Goal: Complete application form

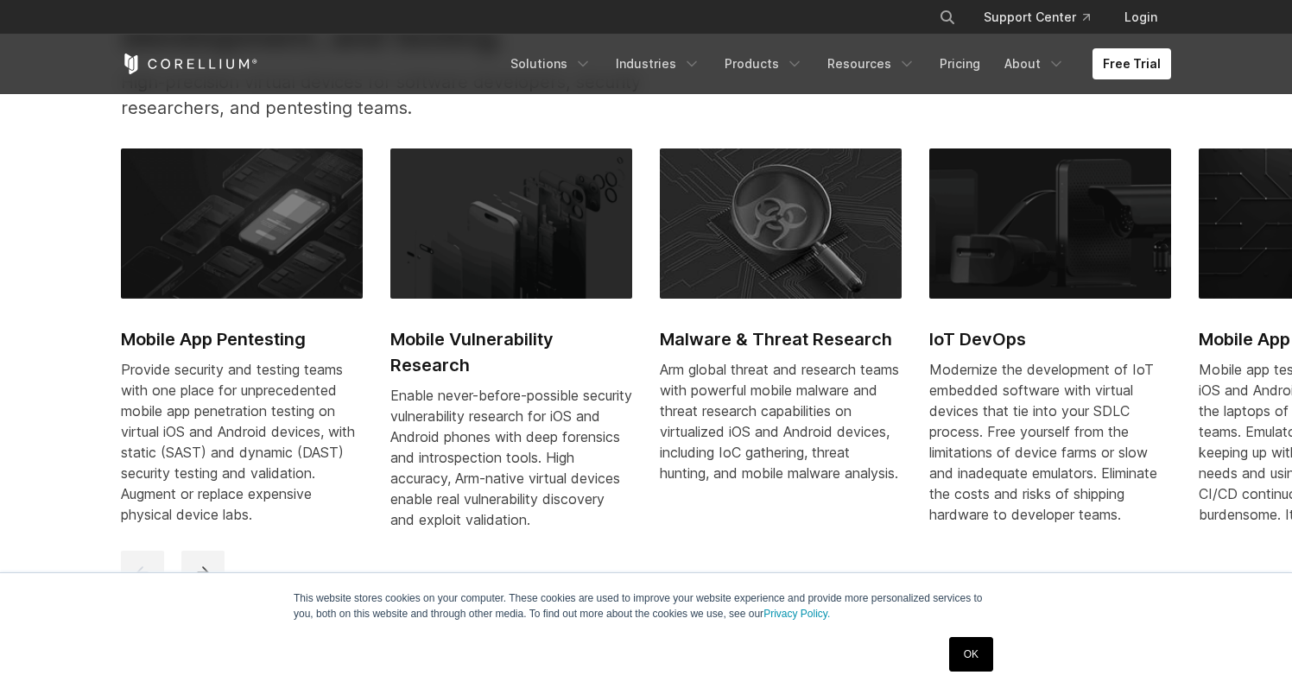
scroll to position [792, 0]
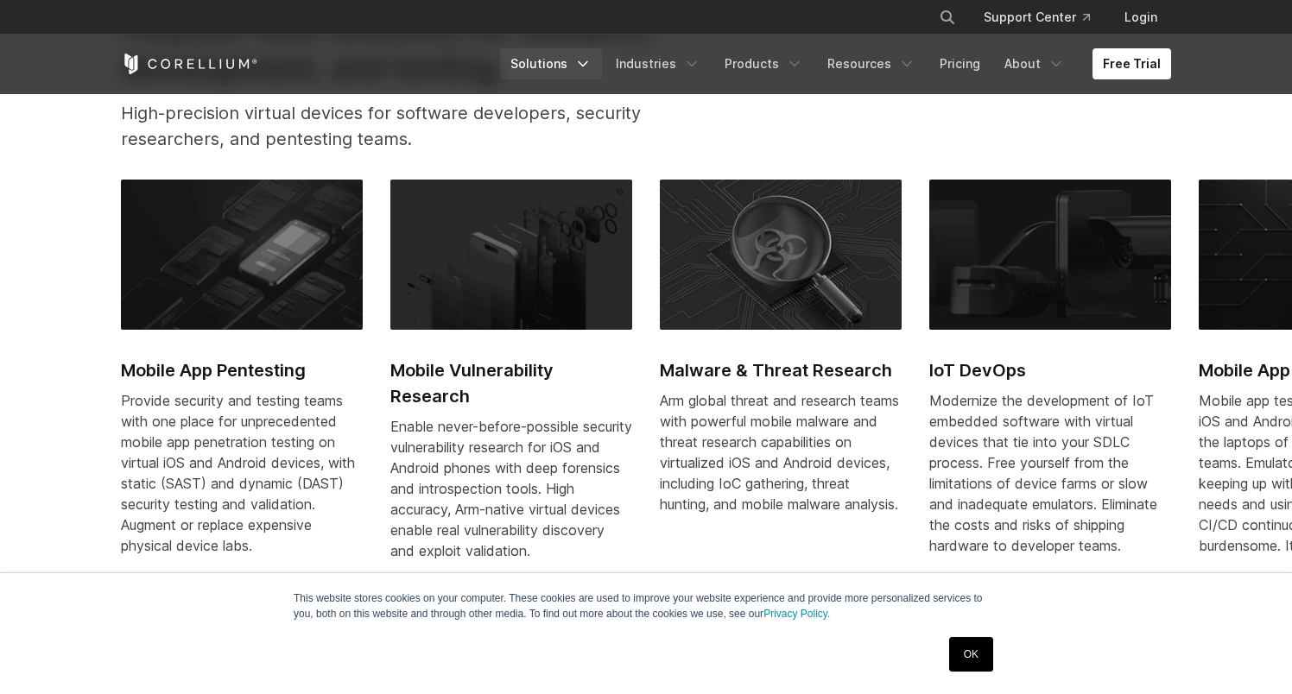
click at [587, 62] on polyline "Navigation Menu" at bounding box center [582, 64] width 9 height 4
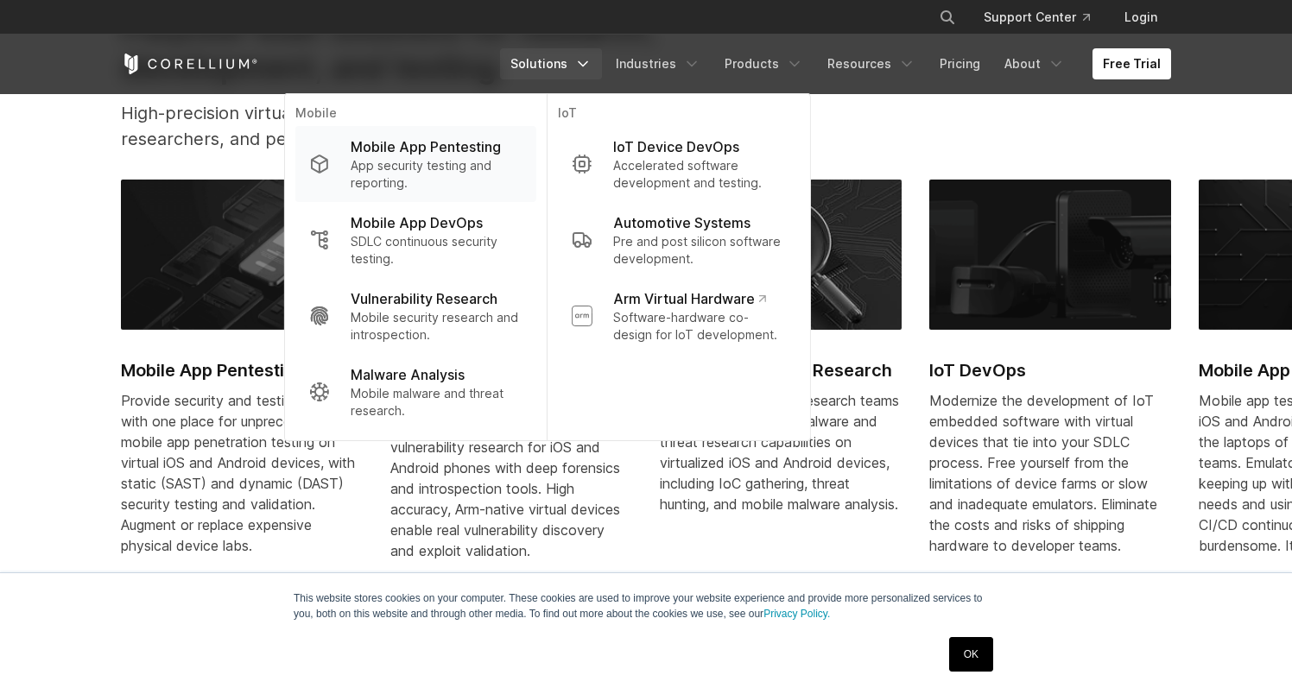
click at [471, 170] on p "App security testing and reporting." at bounding box center [437, 174] width 172 height 35
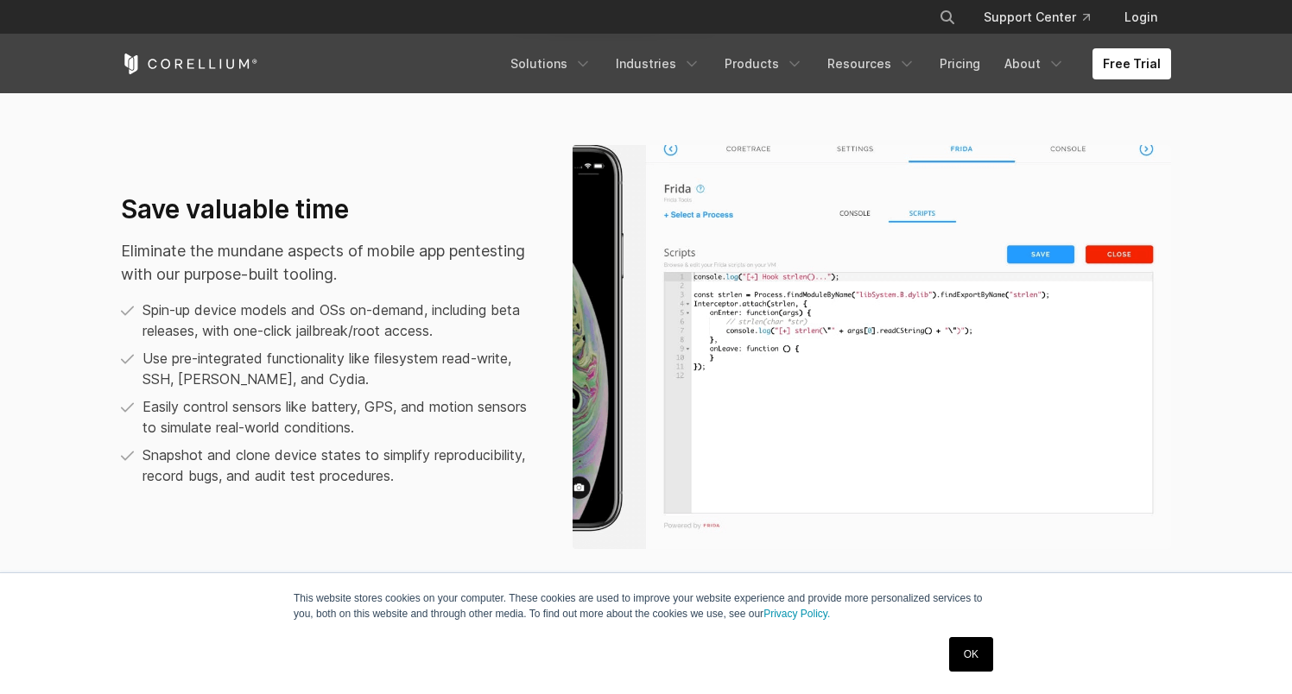
scroll to position [1166, 0]
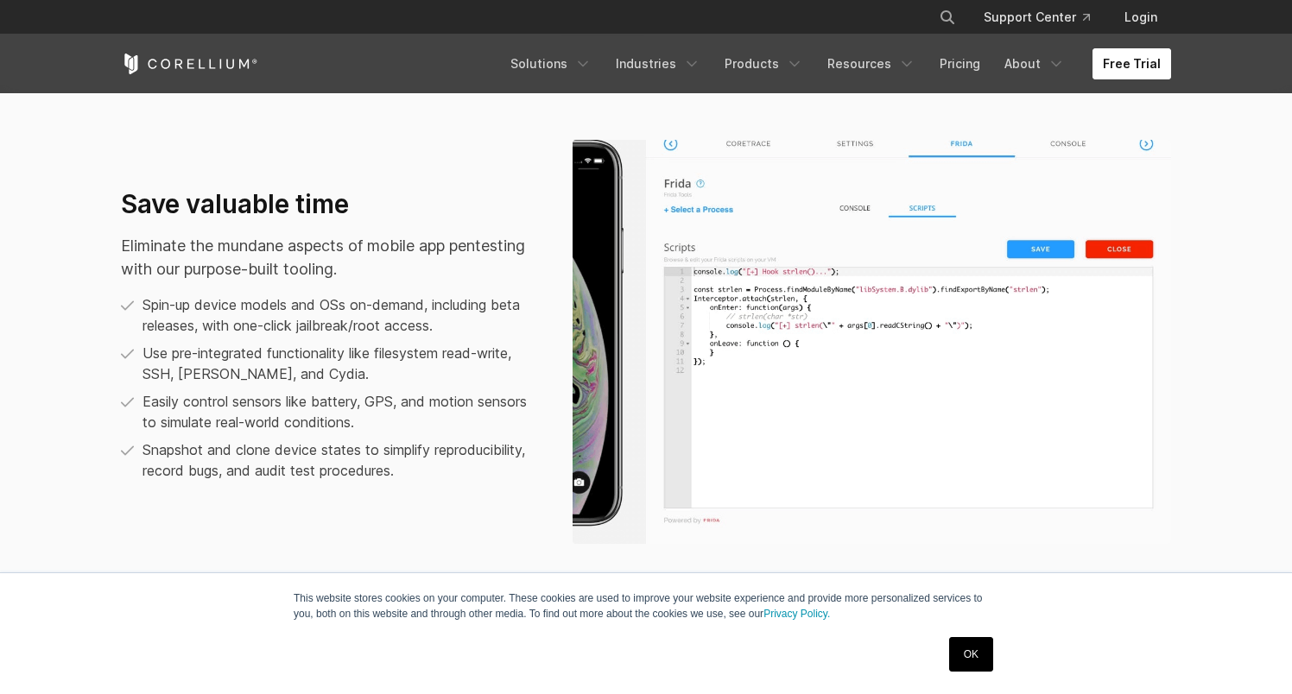
click at [1146, 69] on link "Free Trial" at bounding box center [1131, 63] width 79 height 31
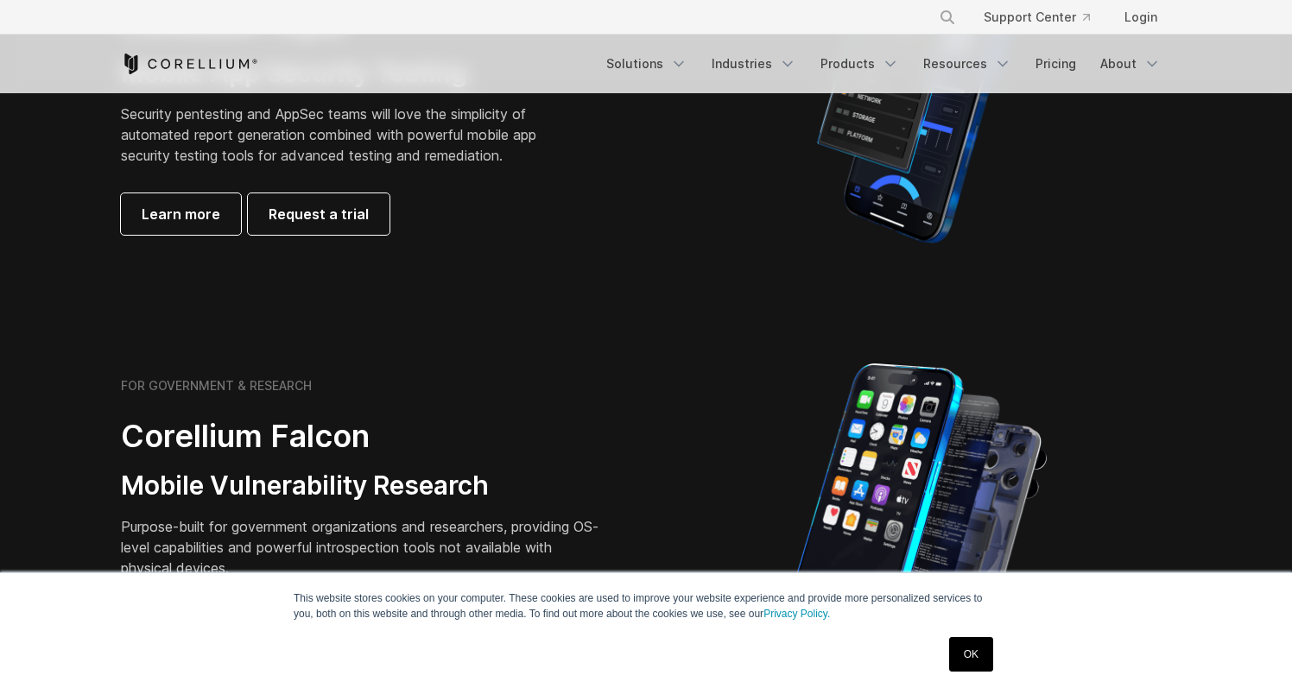
scroll to position [563, 0]
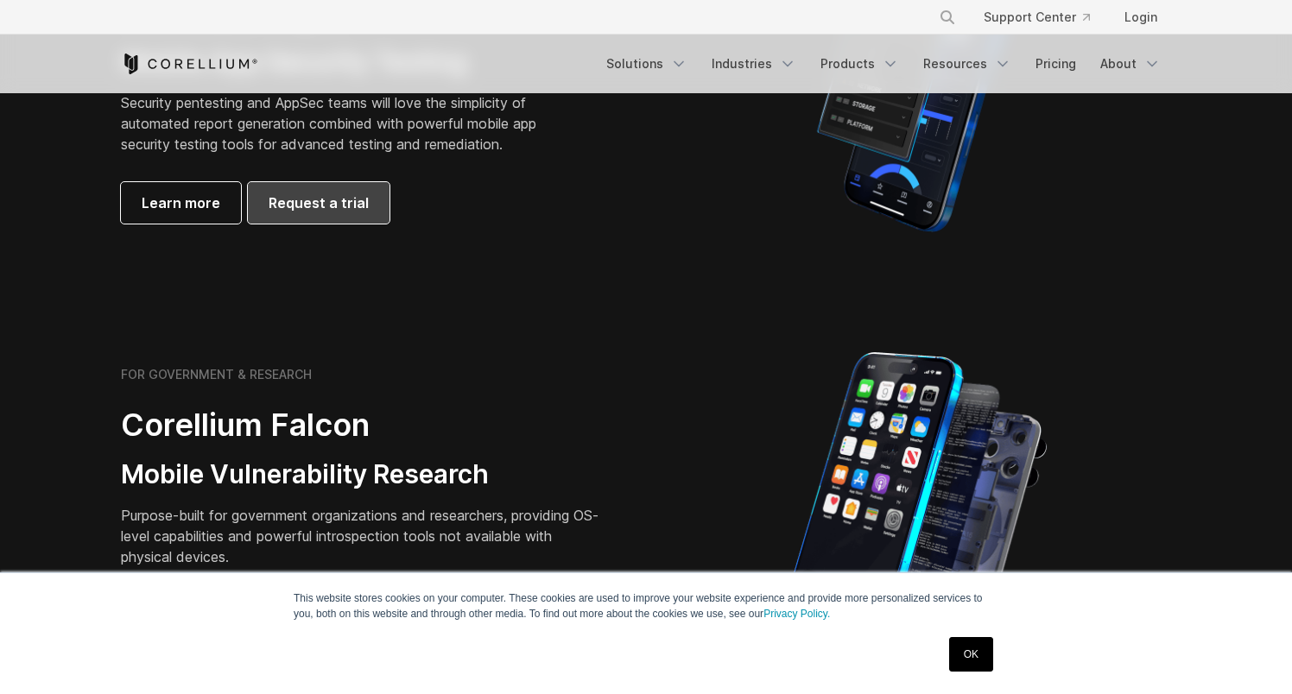
click at [257, 207] on link "Request a trial" at bounding box center [319, 202] width 142 height 41
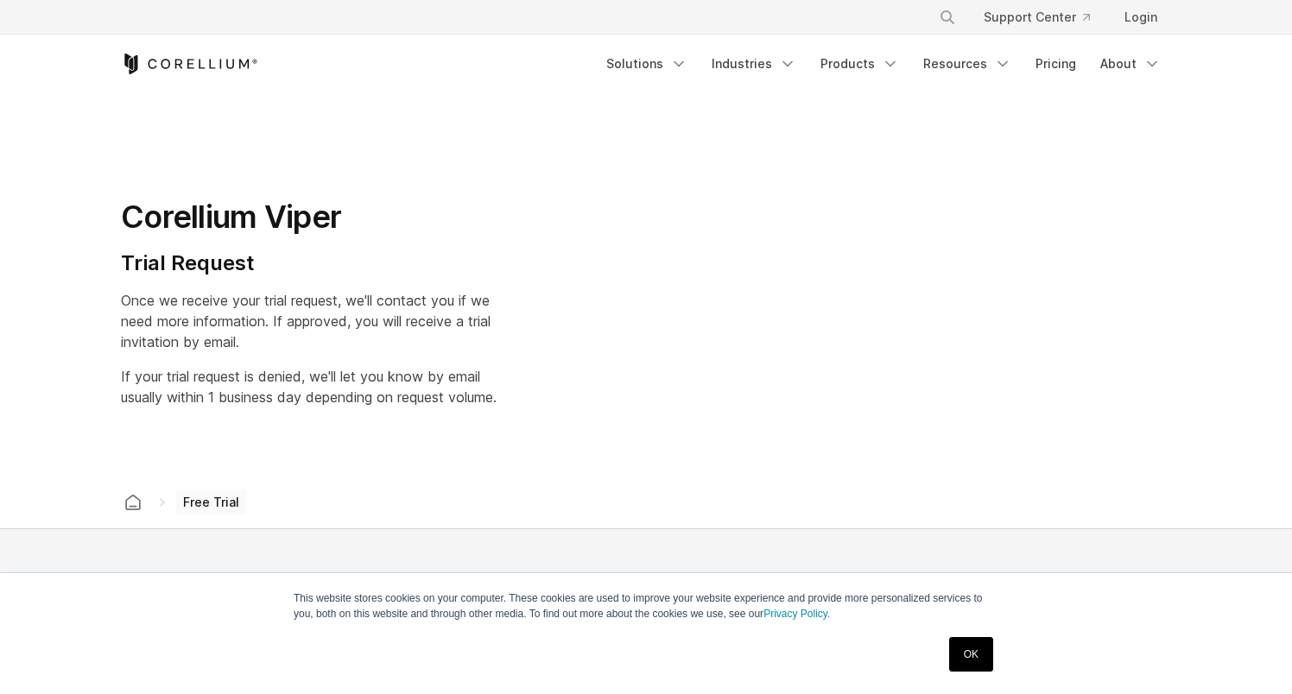
select select "**"
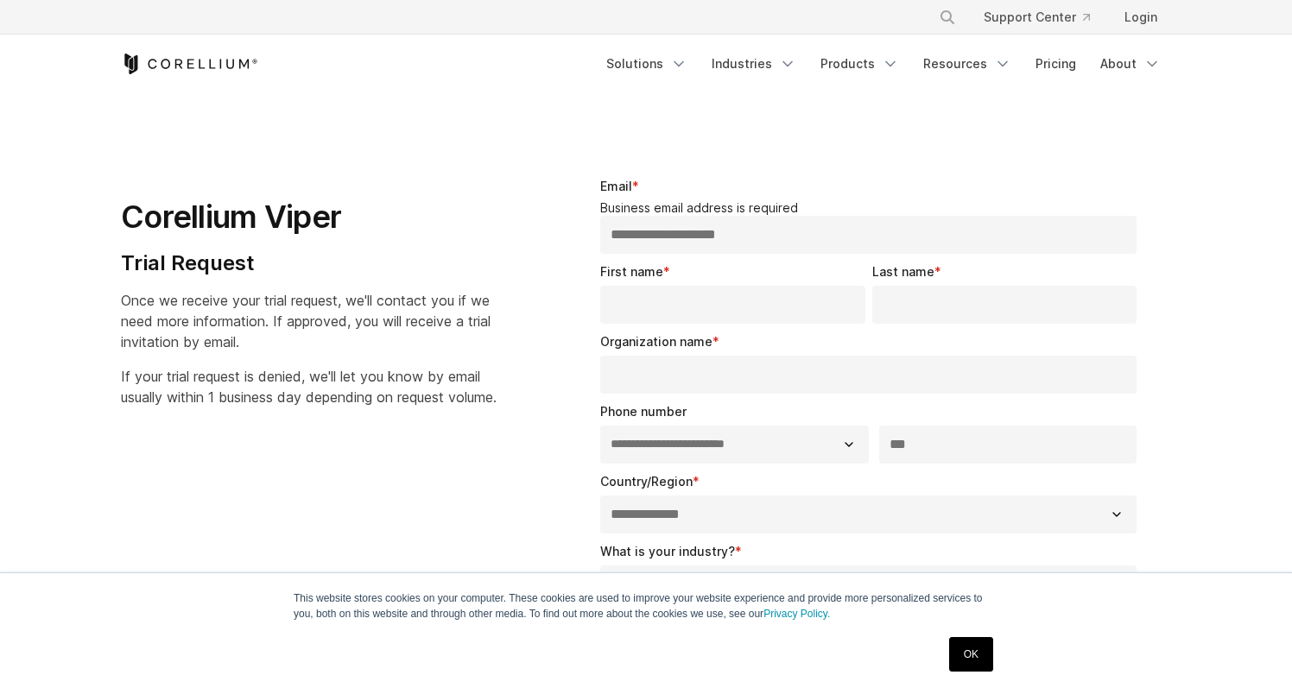
type input "**********"
type input "******"
type input "**********"
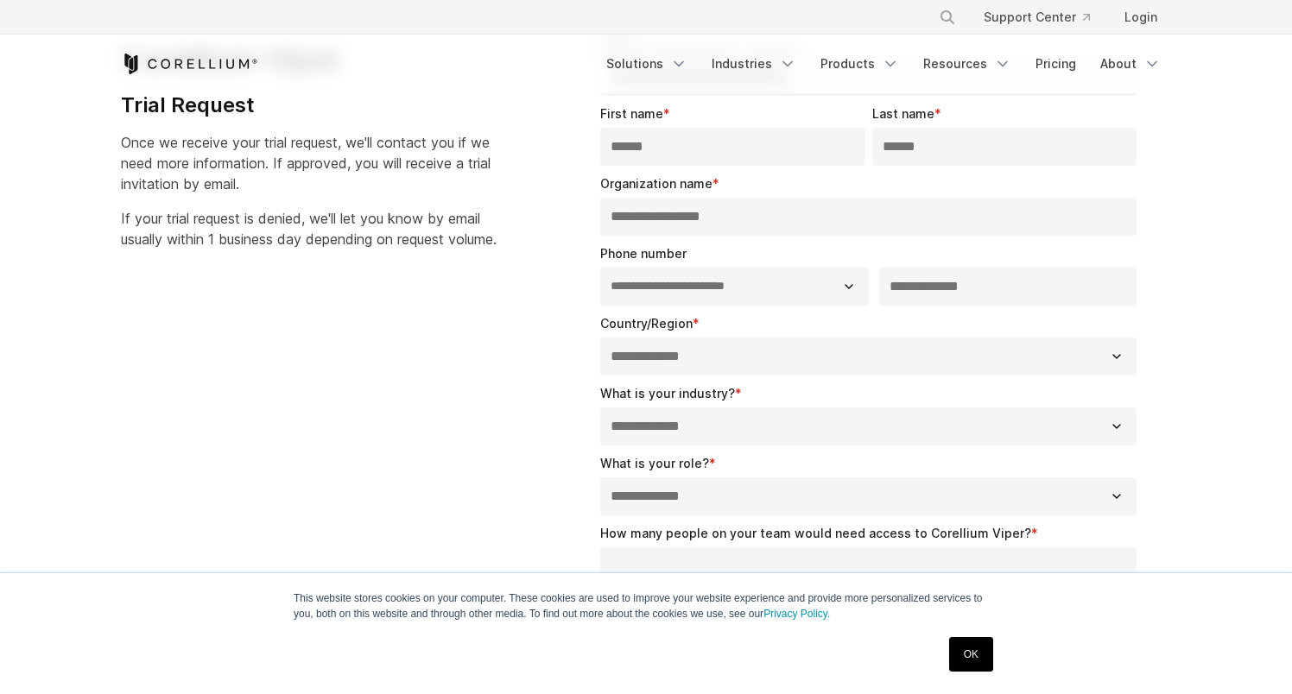
scroll to position [187, 0]
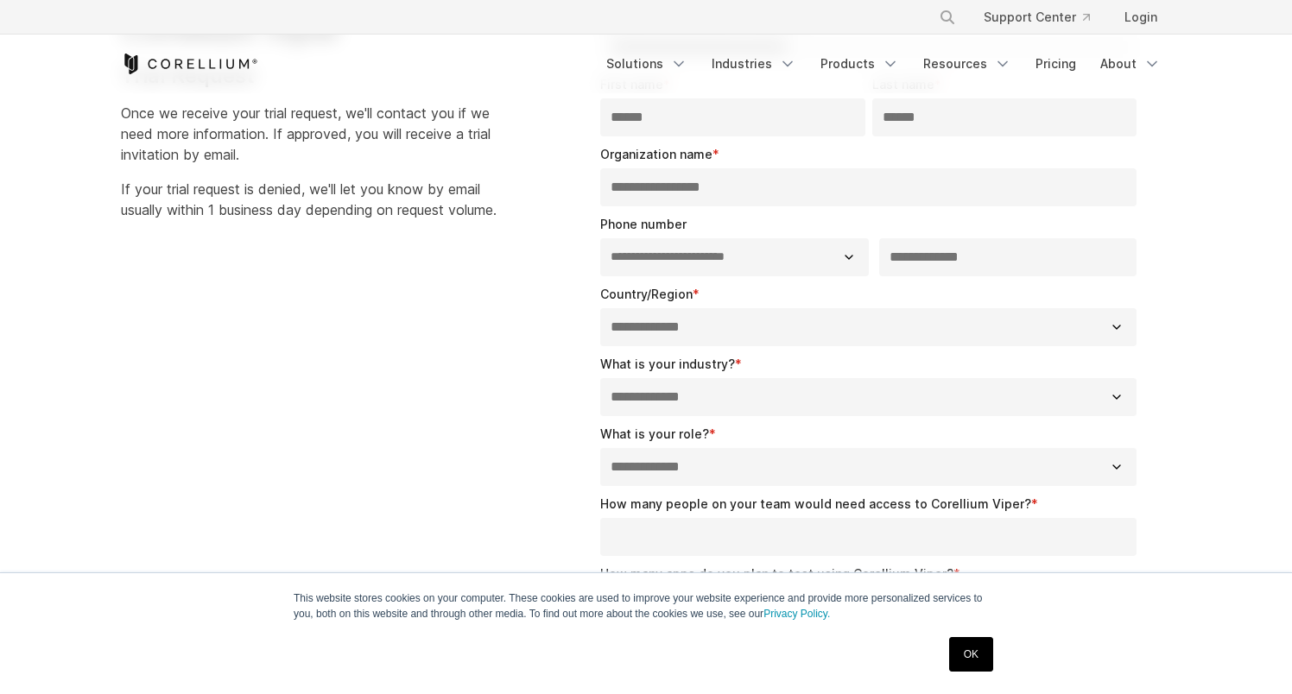
type input "**********"
select select "**********"
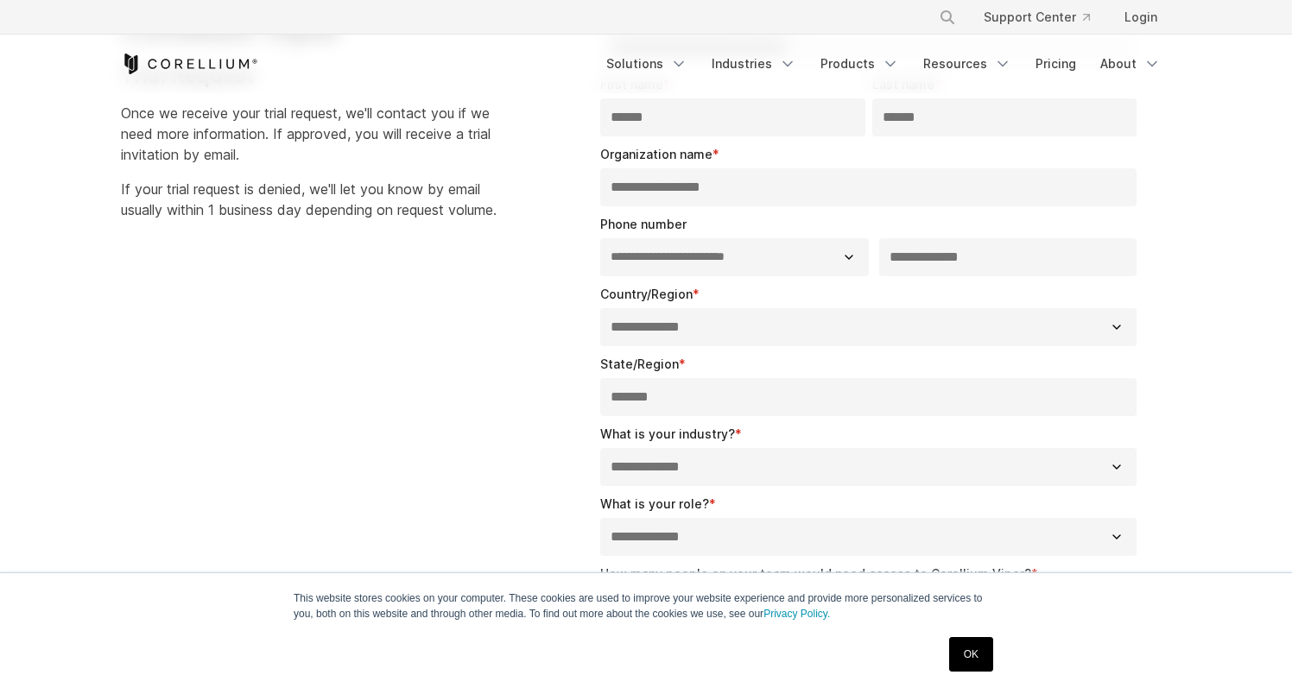
type input "*******"
select select "**********"
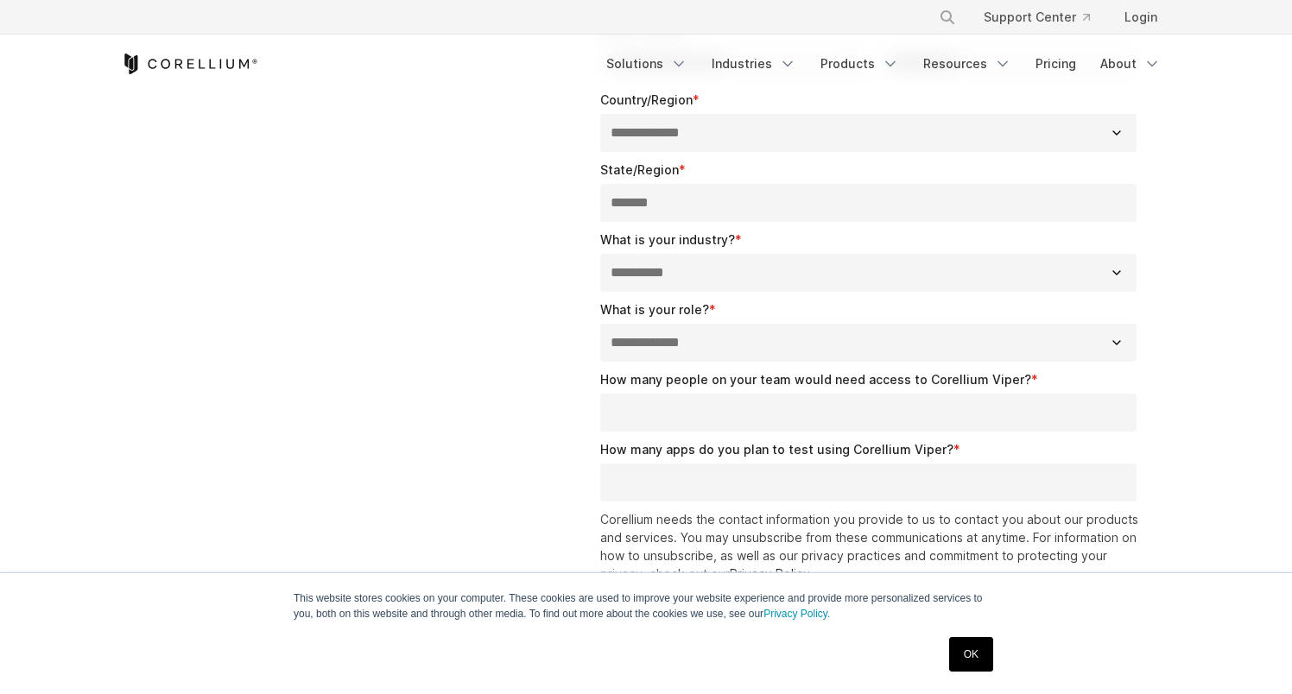
scroll to position [396, 0]
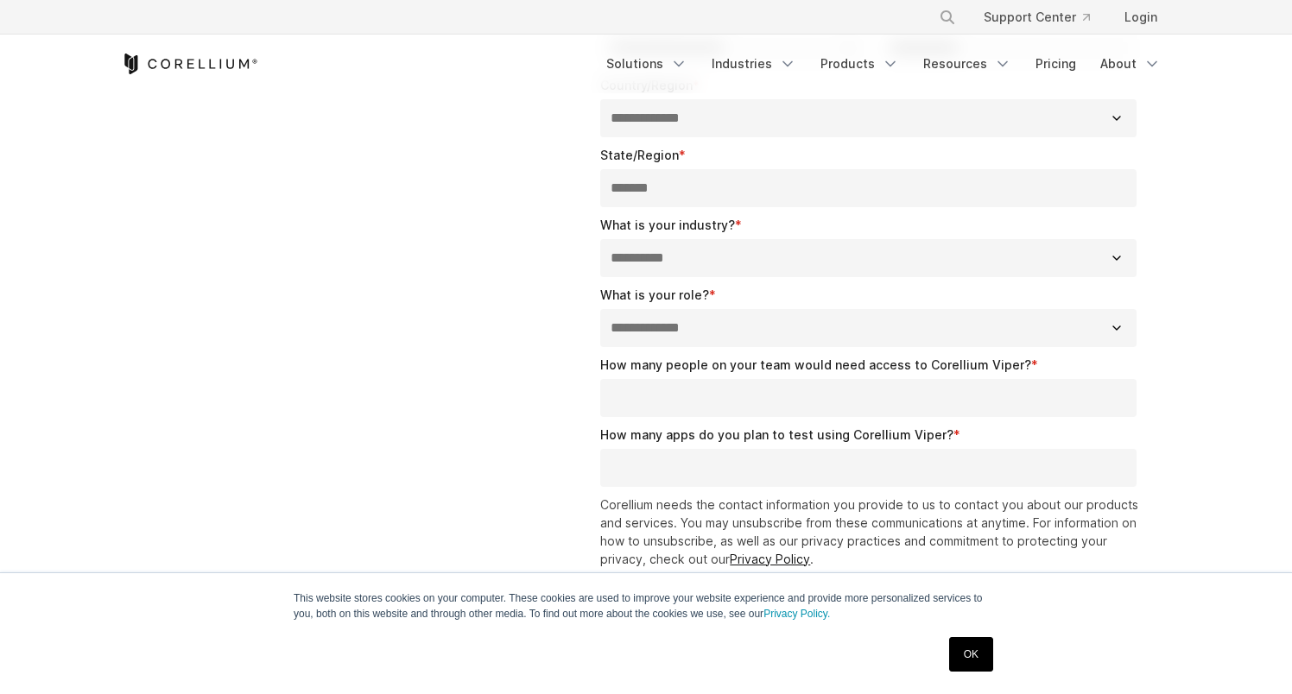
select select "**********"
click at [682, 410] on input "How many people on your team would need access to Corellium Viper? *" at bounding box center [868, 398] width 536 height 38
type input "*"
type input "****"
click at [987, 457] on input "How many apps do you plan to test using Corellium Viper? *" at bounding box center [868, 468] width 536 height 38
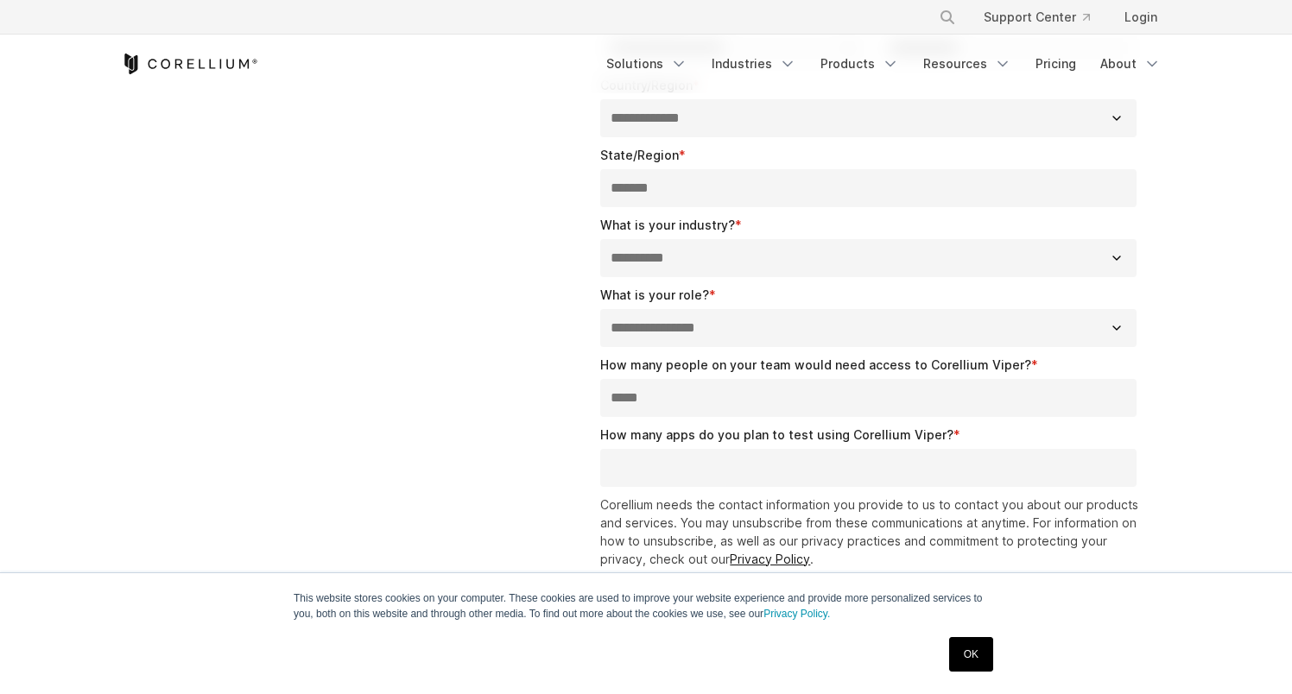
type input "*"
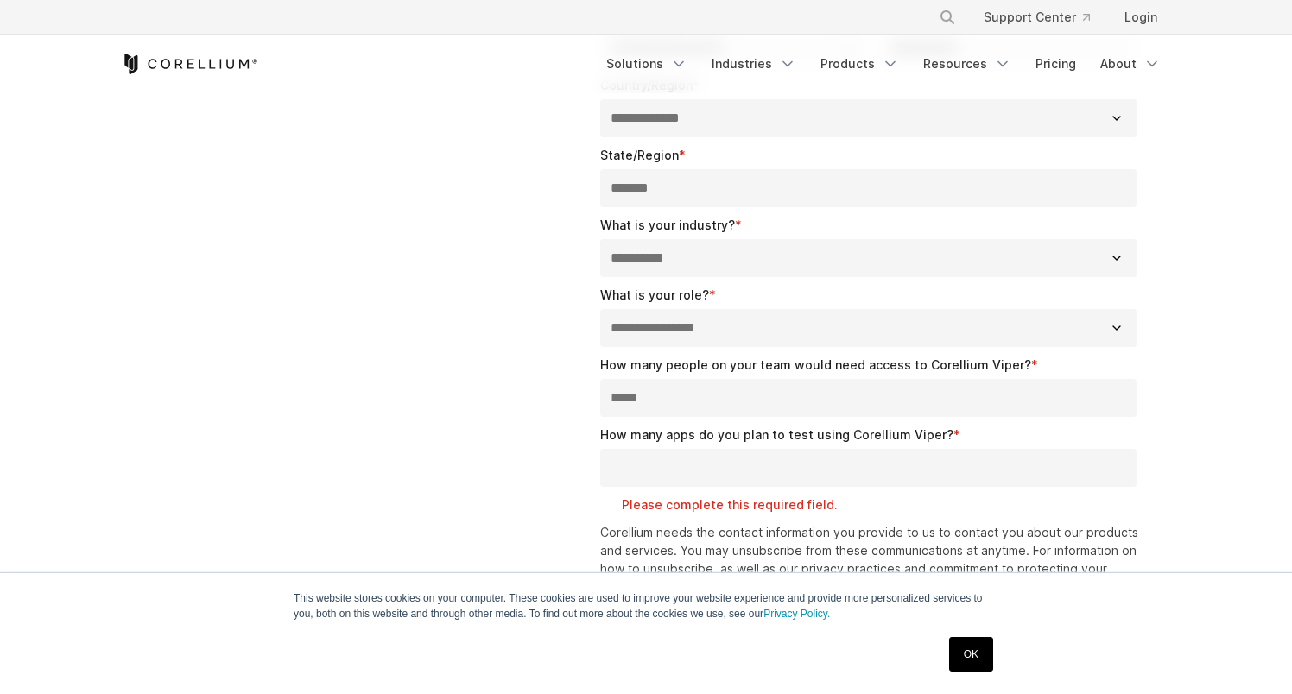
type input "*"
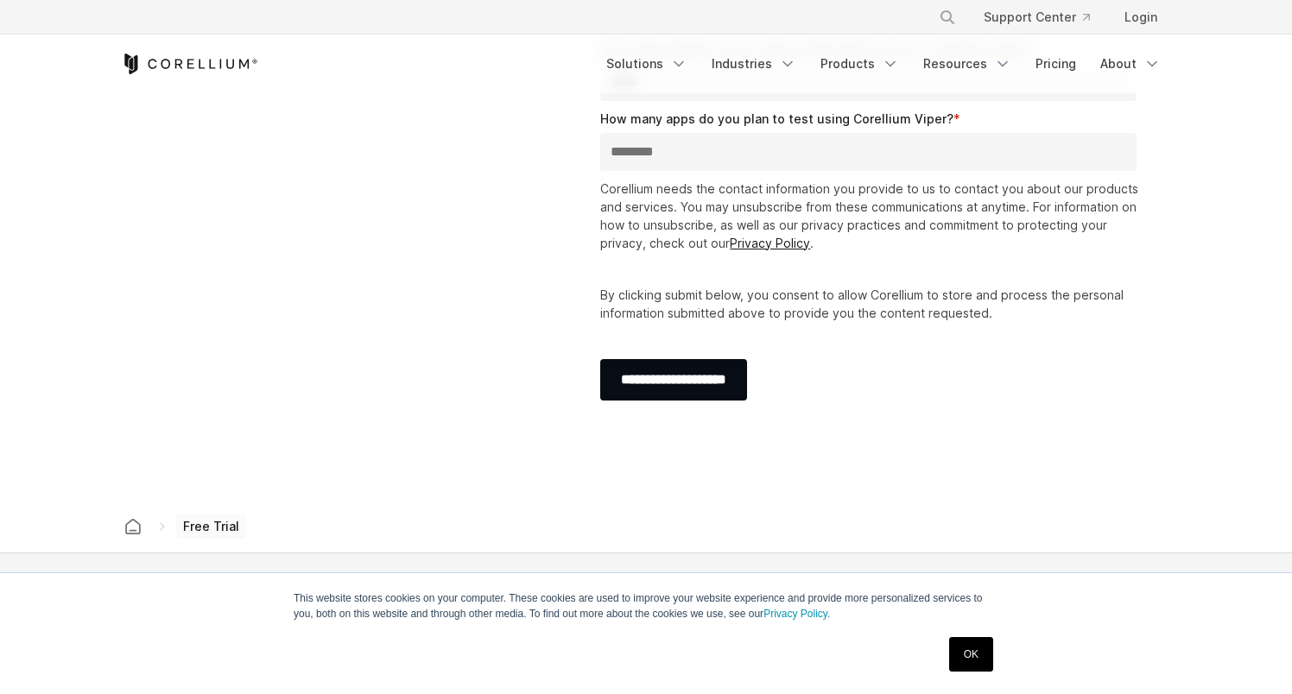
scroll to position [695, 0]
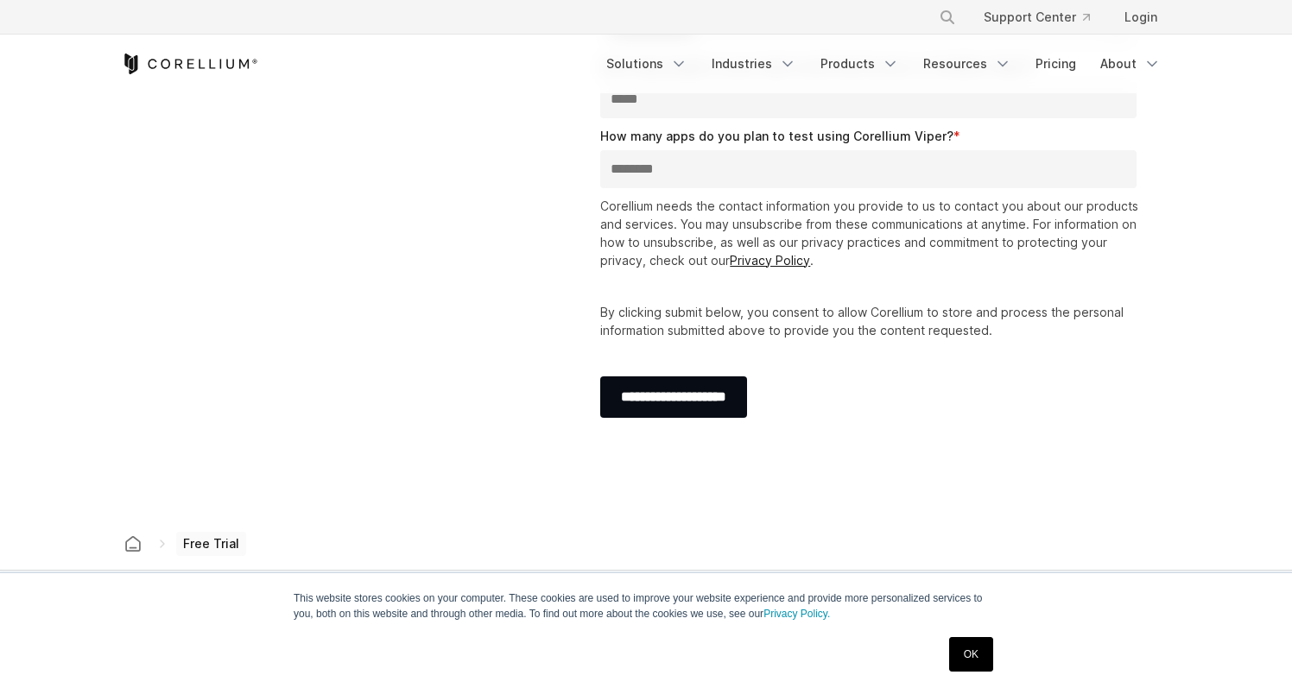
type input "********"
click at [681, 222] on p "Corellium needs the contact information you provide to us to contact you about …" at bounding box center [871, 233] width 543 height 73
click at [649, 232] on p "Corellium needs the contact information you provide to us to contact you about …" at bounding box center [871, 233] width 543 height 73
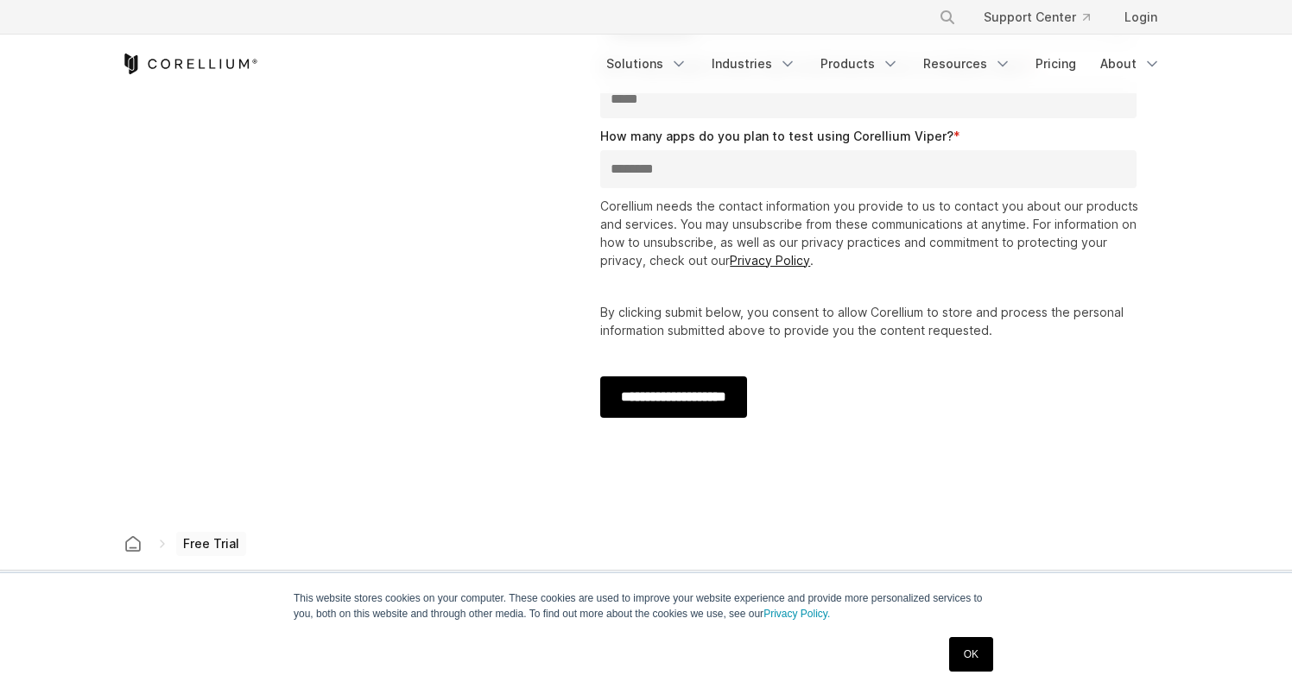
click at [667, 389] on input "**********" at bounding box center [673, 396] width 147 height 41
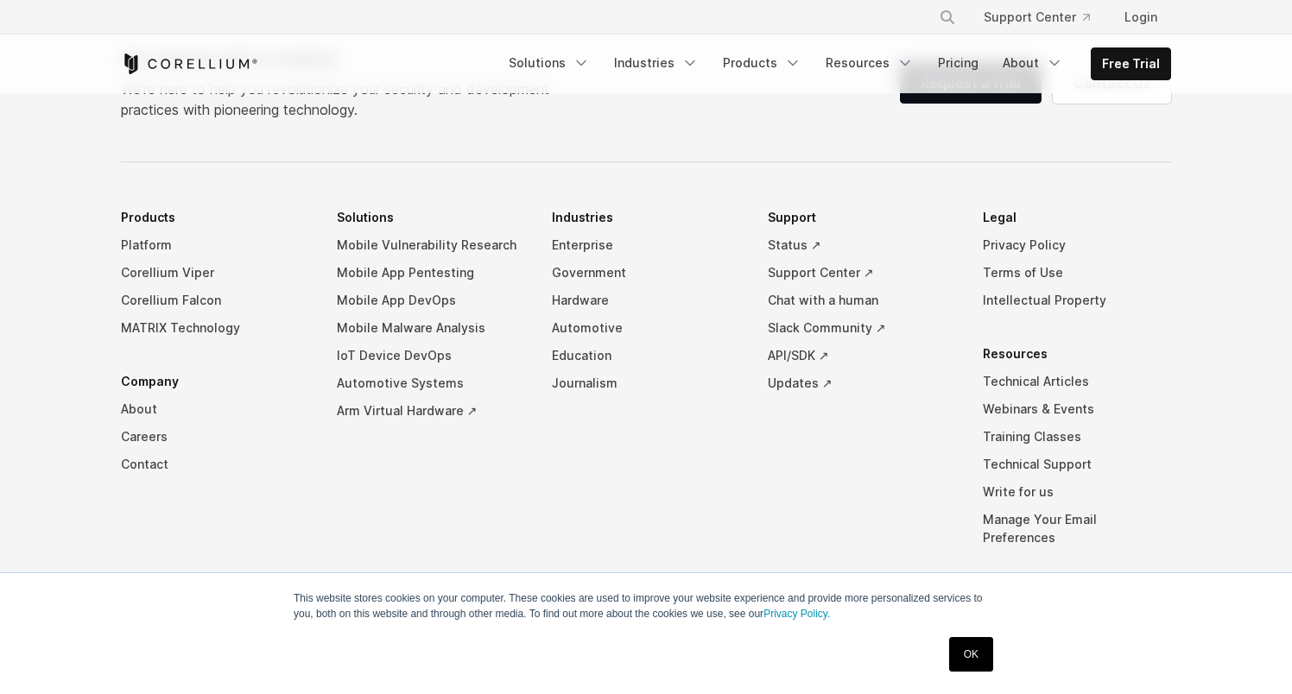
scroll to position [807, 0]
click at [451, 260] on link "Mobile App Pentesting" at bounding box center [431, 274] width 188 height 28
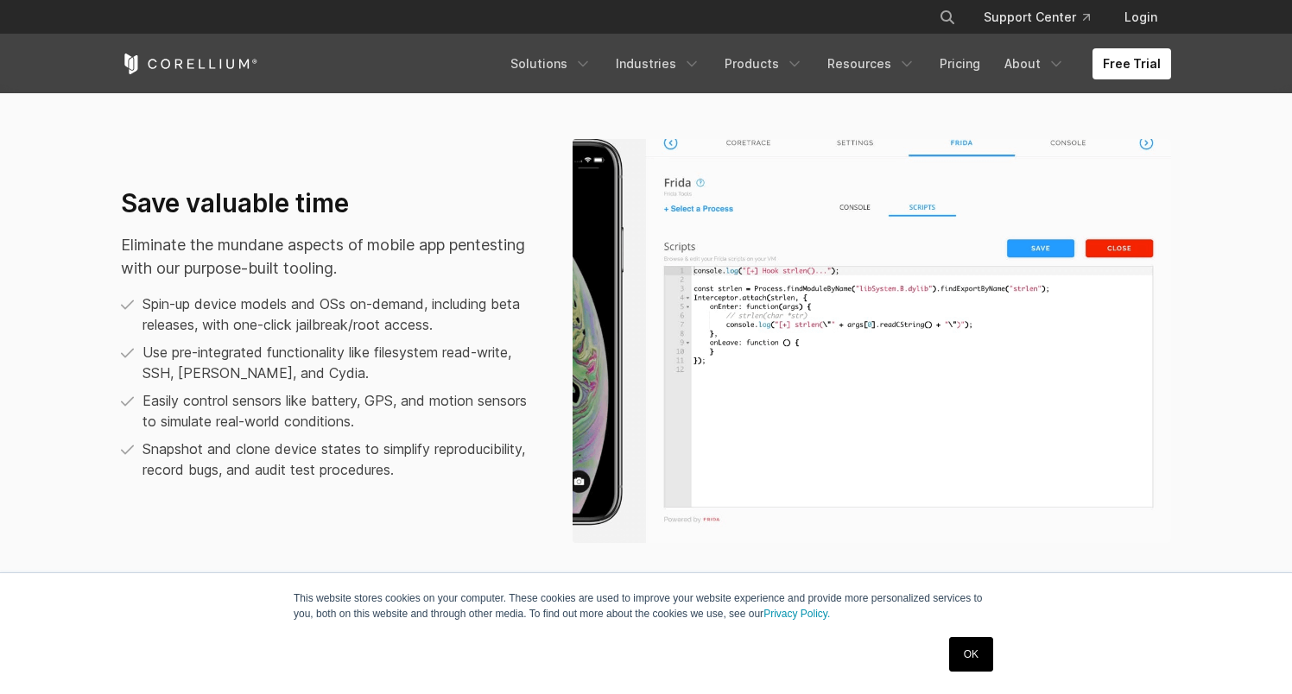
scroll to position [1165, 0]
click at [246, 323] on p "Spin-up device models and OSs on-demand, including beta releases, with one-clic…" at bounding box center [339, 315] width 395 height 41
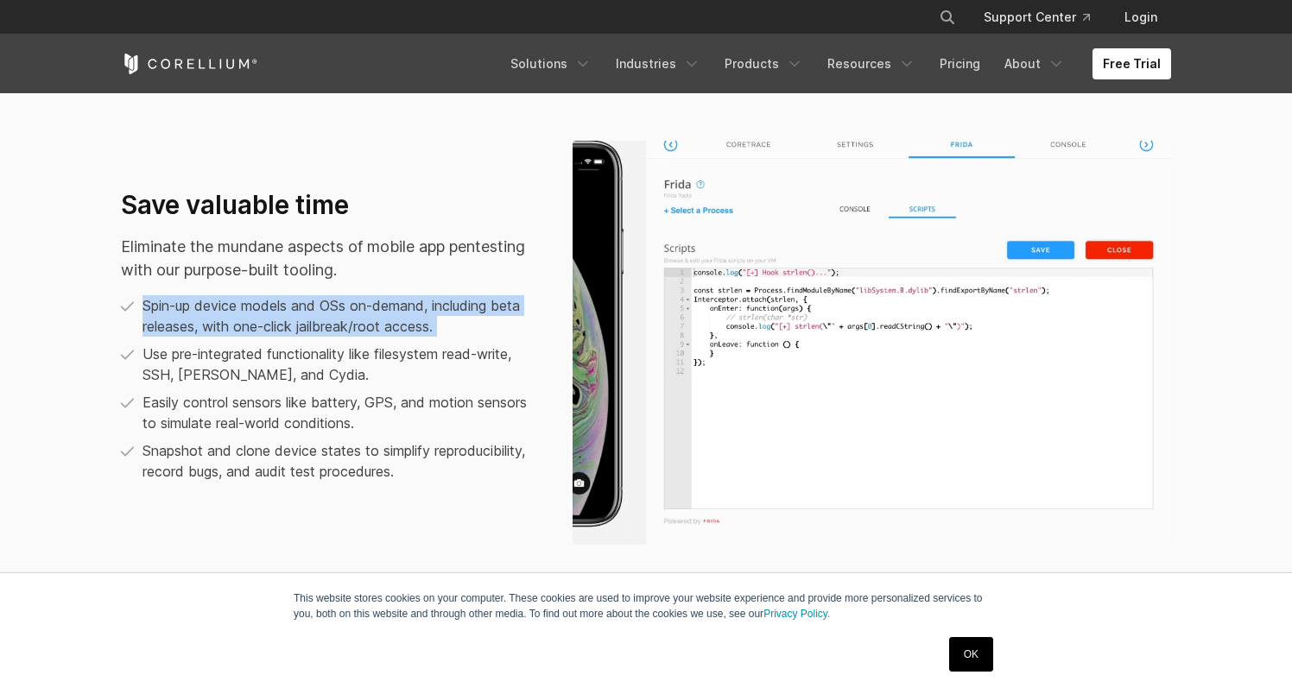
click at [246, 323] on p "Spin-up device models and OSs on-demand, including beta releases, with one-clic…" at bounding box center [339, 315] width 395 height 41
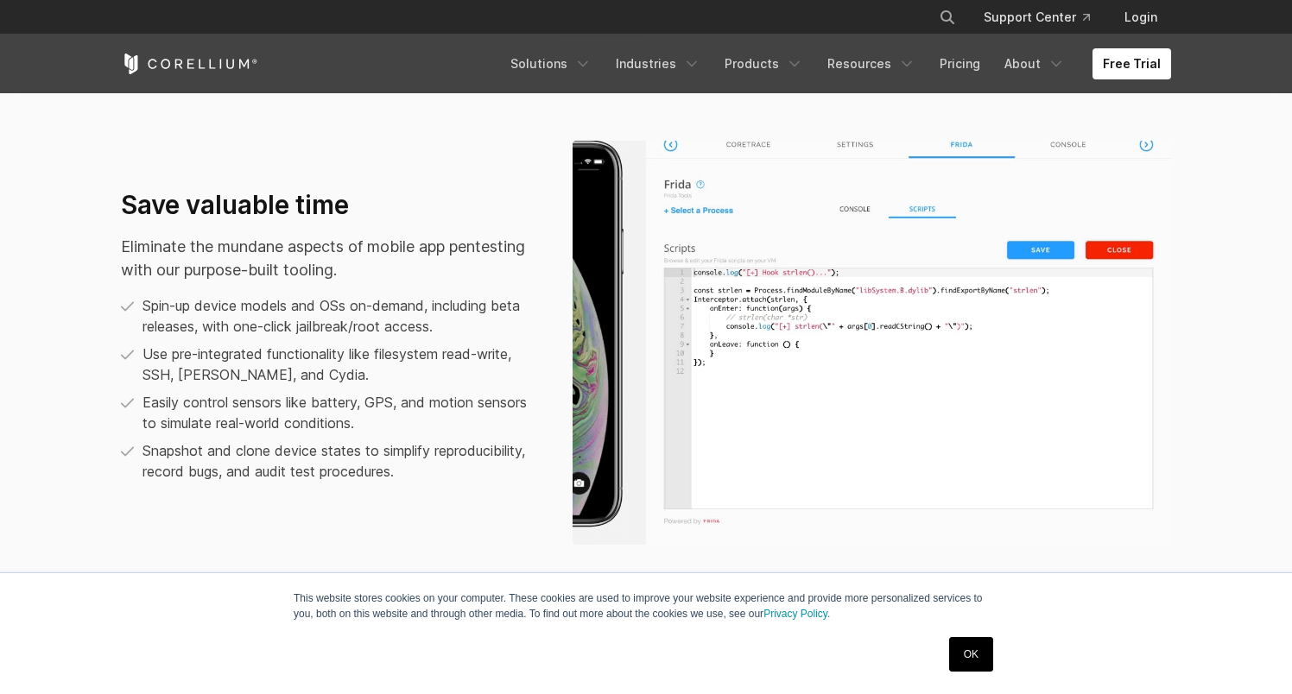
click at [227, 339] on ul "Spin-up device models and OSs on-demand, including beta releases, with one-clic…" at bounding box center [329, 388] width 417 height 187
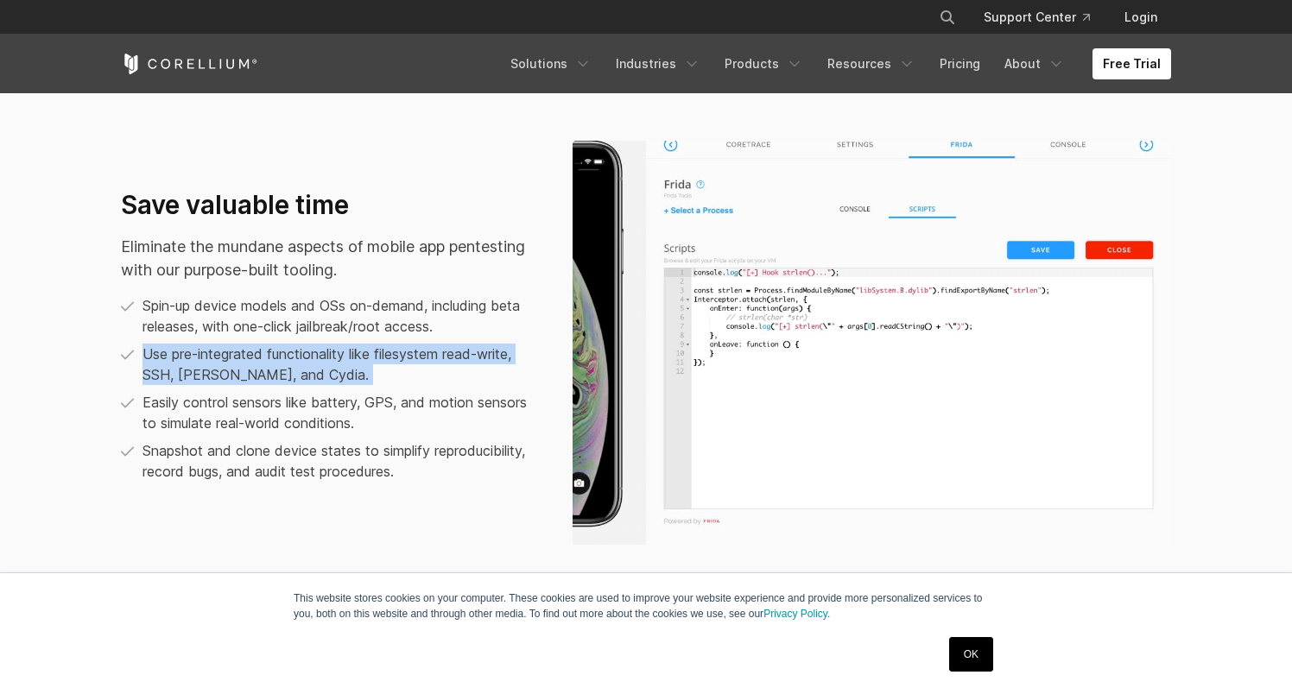
click at [227, 339] on ul "Spin-up device models and OSs on-demand, including beta releases, with one-clic…" at bounding box center [329, 388] width 417 height 187
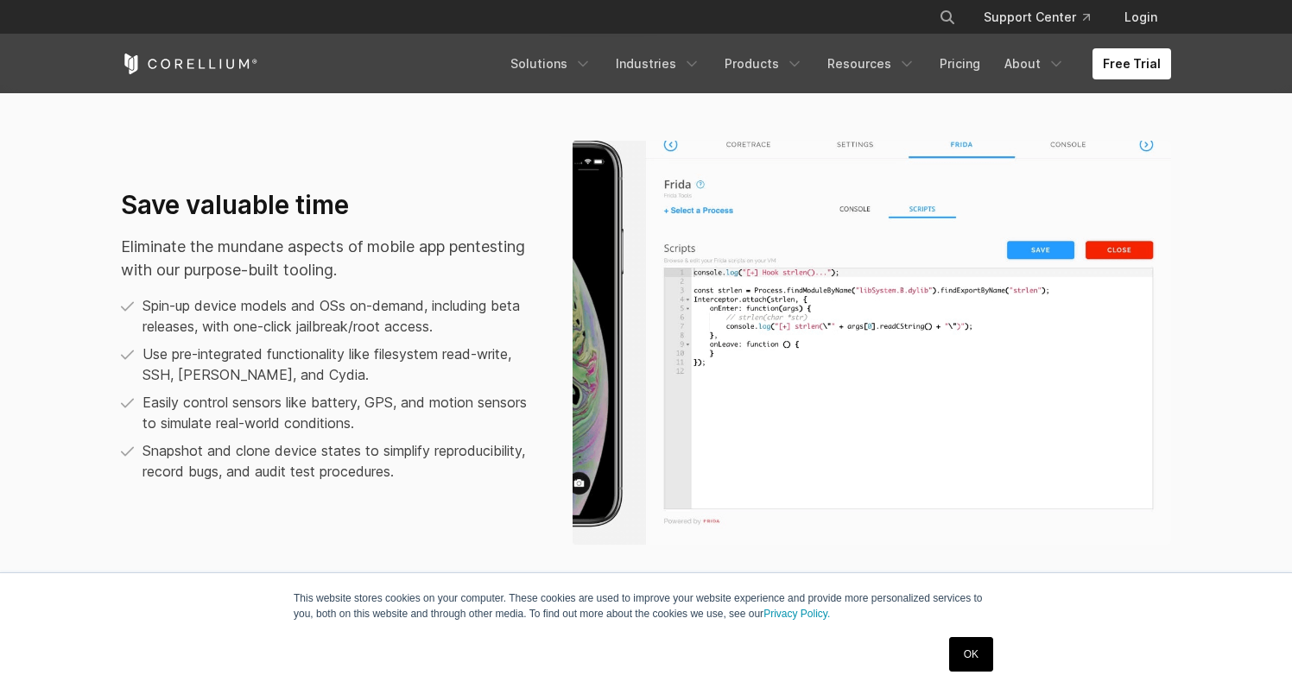
click at [234, 370] on p "Use pre-integrated functionality like filesystem read-write, SSH, FRIDA, and Cy…" at bounding box center [339, 364] width 395 height 41
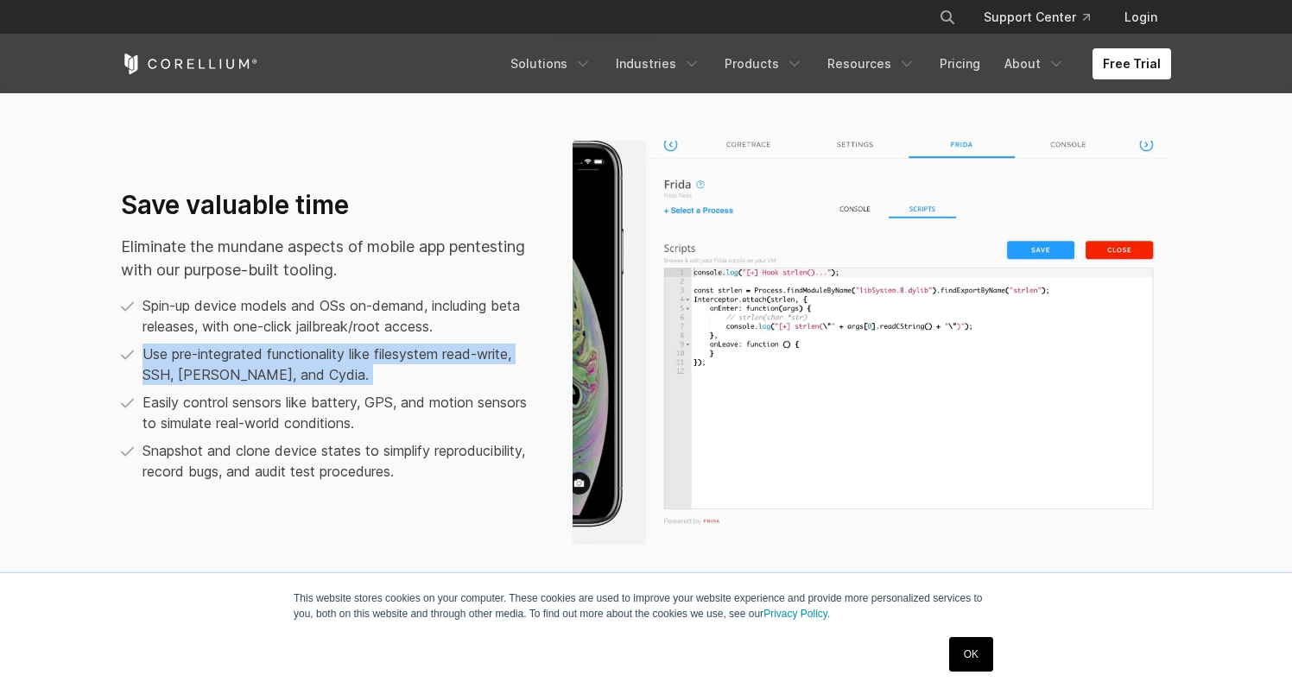
click at [234, 370] on p "Use pre-integrated functionality like filesystem read-write, SSH, FRIDA, and Cy…" at bounding box center [339, 364] width 395 height 41
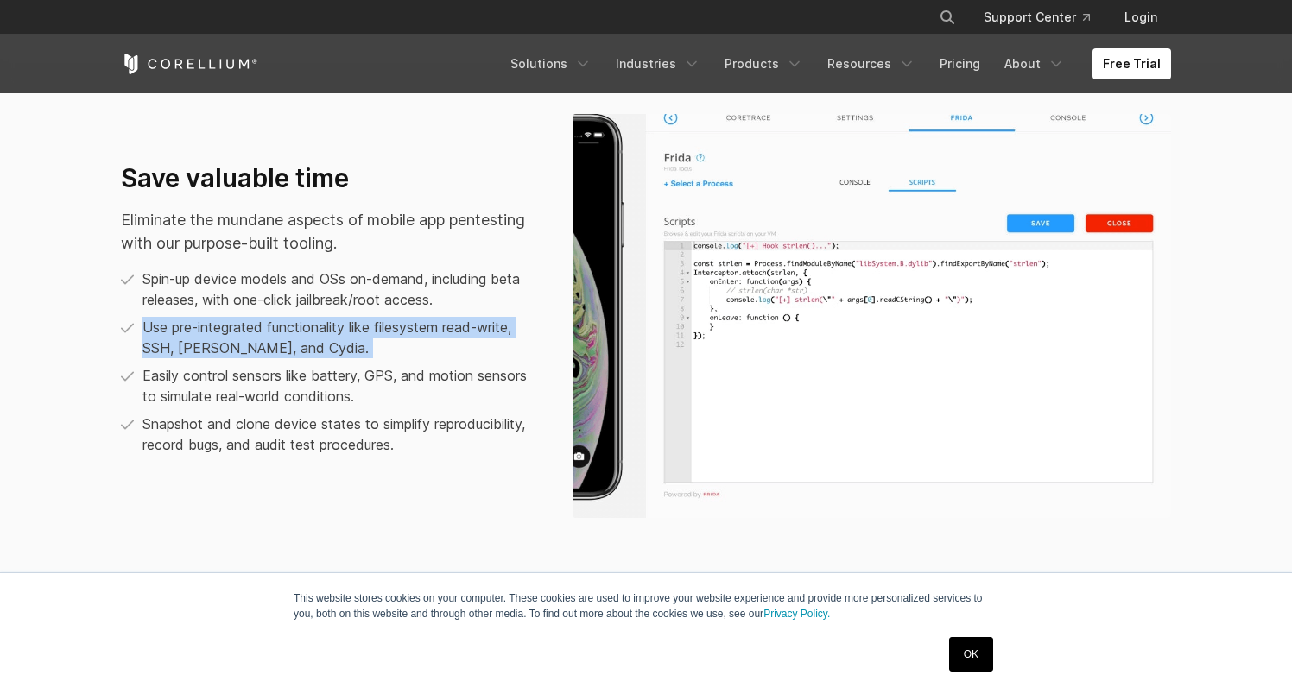
scroll to position [1198, 0]
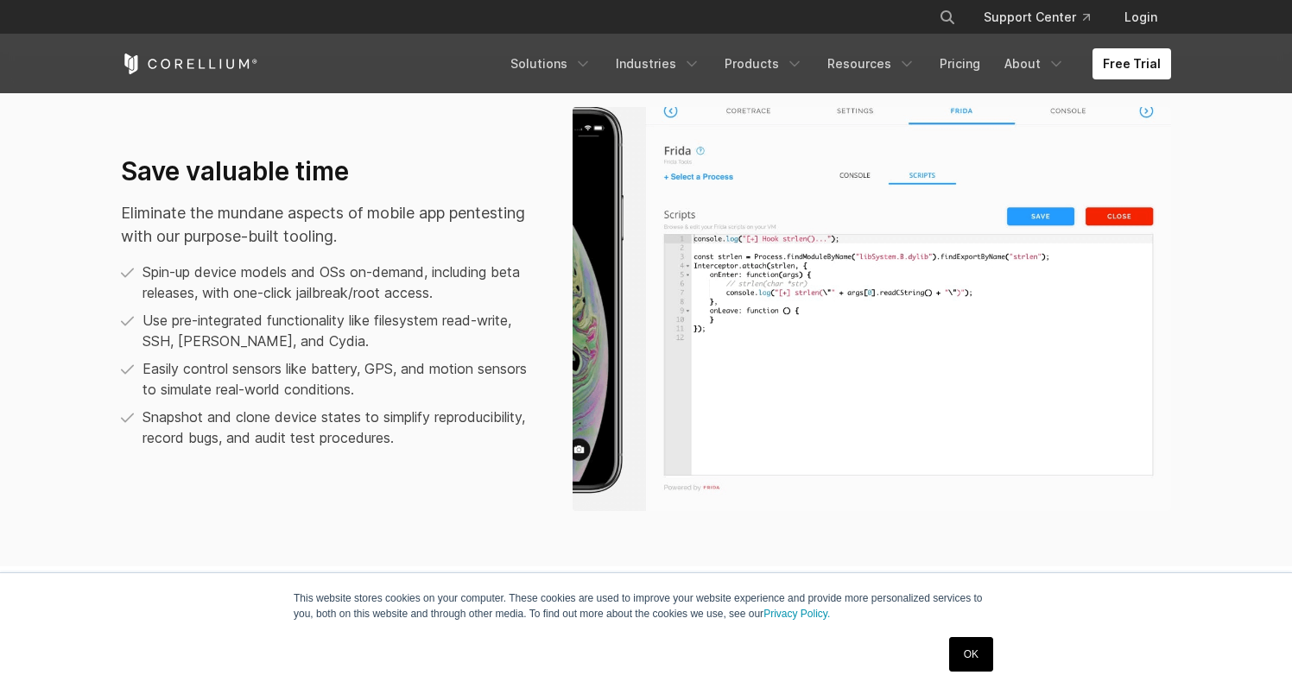
click at [234, 370] on p "Easily control sensors like battery, GPS, and motion sensors to simulate real-w…" at bounding box center [339, 378] width 395 height 41
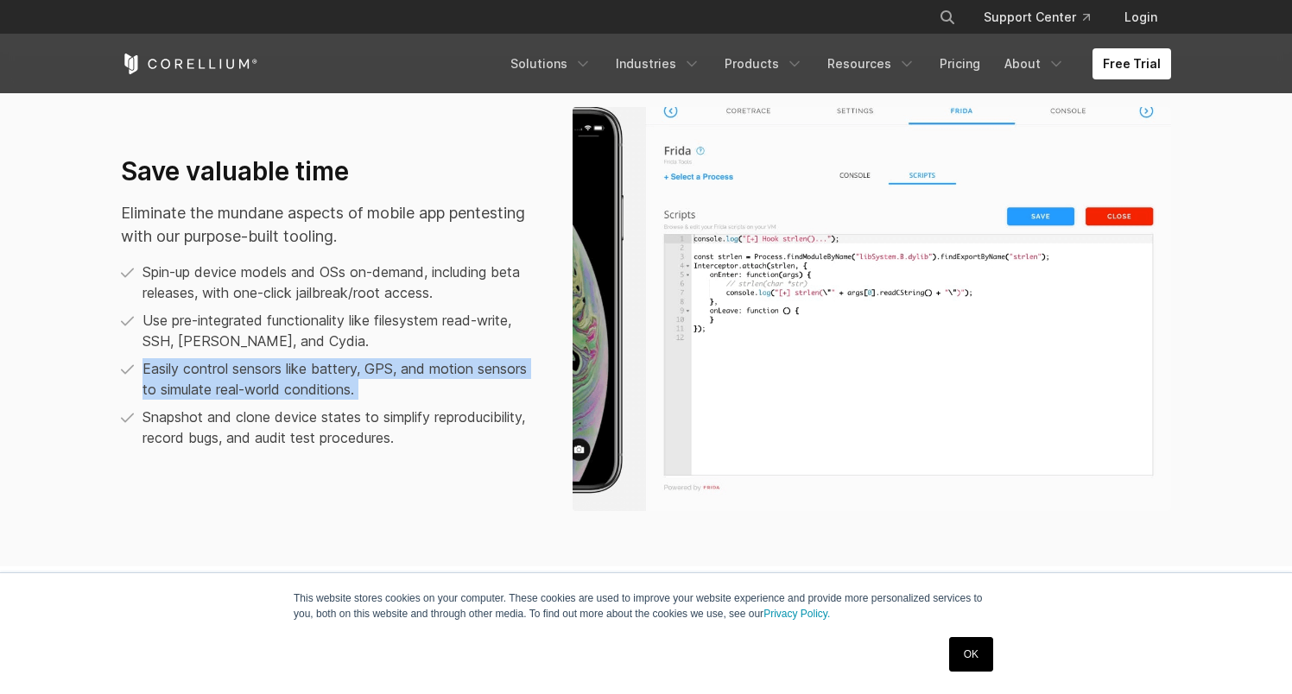
click at [234, 370] on p "Easily control sensors like battery, GPS, and motion sensors to simulate real-w…" at bounding box center [339, 378] width 395 height 41
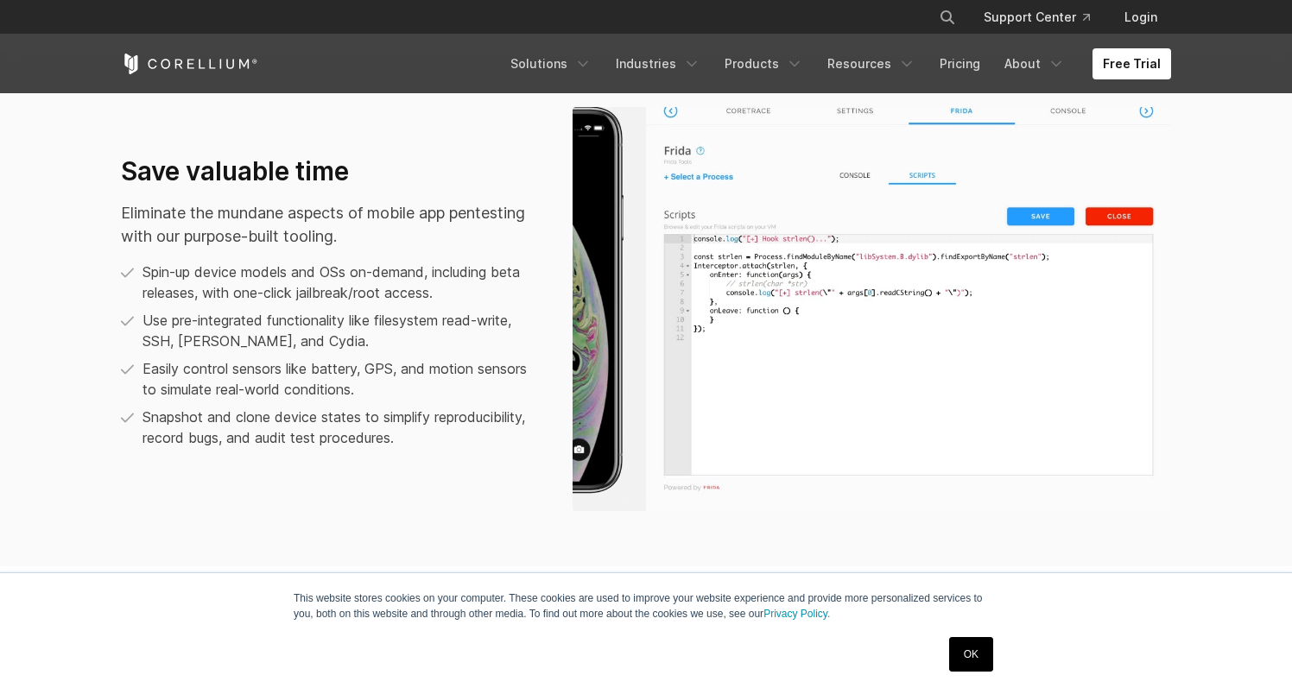
click at [229, 327] on p "Use pre-integrated functionality like filesystem read-write, SSH, FRIDA, and Cy…" at bounding box center [339, 330] width 395 height 41
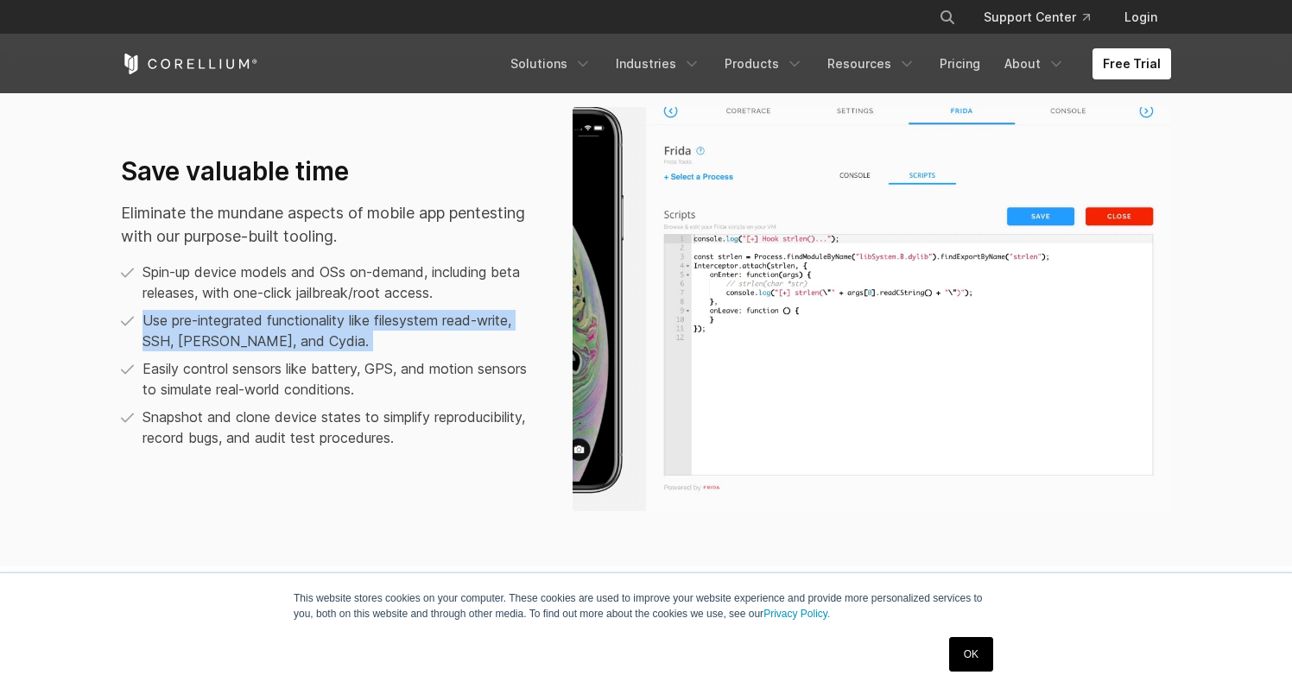
click at [229, 327] on p "Use pre-integrated functionality like filesystem read-write, SSH, FRIDA, and Cy…" at bounding box center [339, 330] width 395 height 41
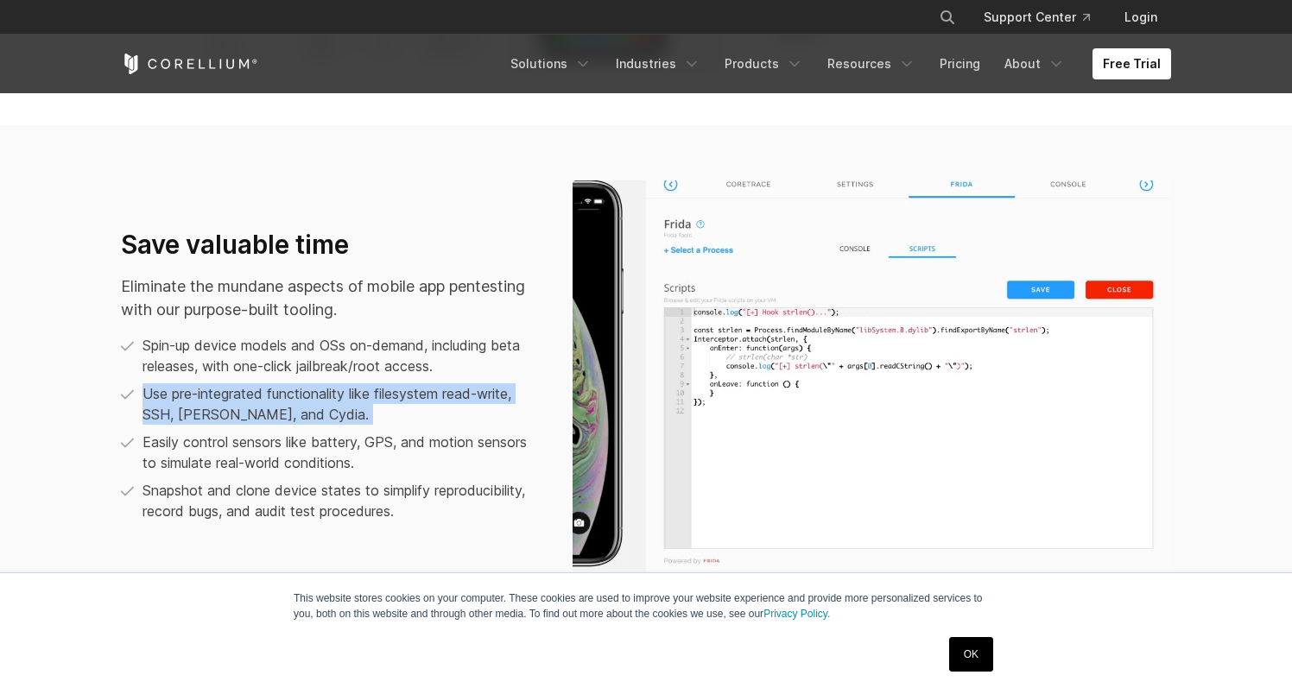
scroll to position [1166, 0]
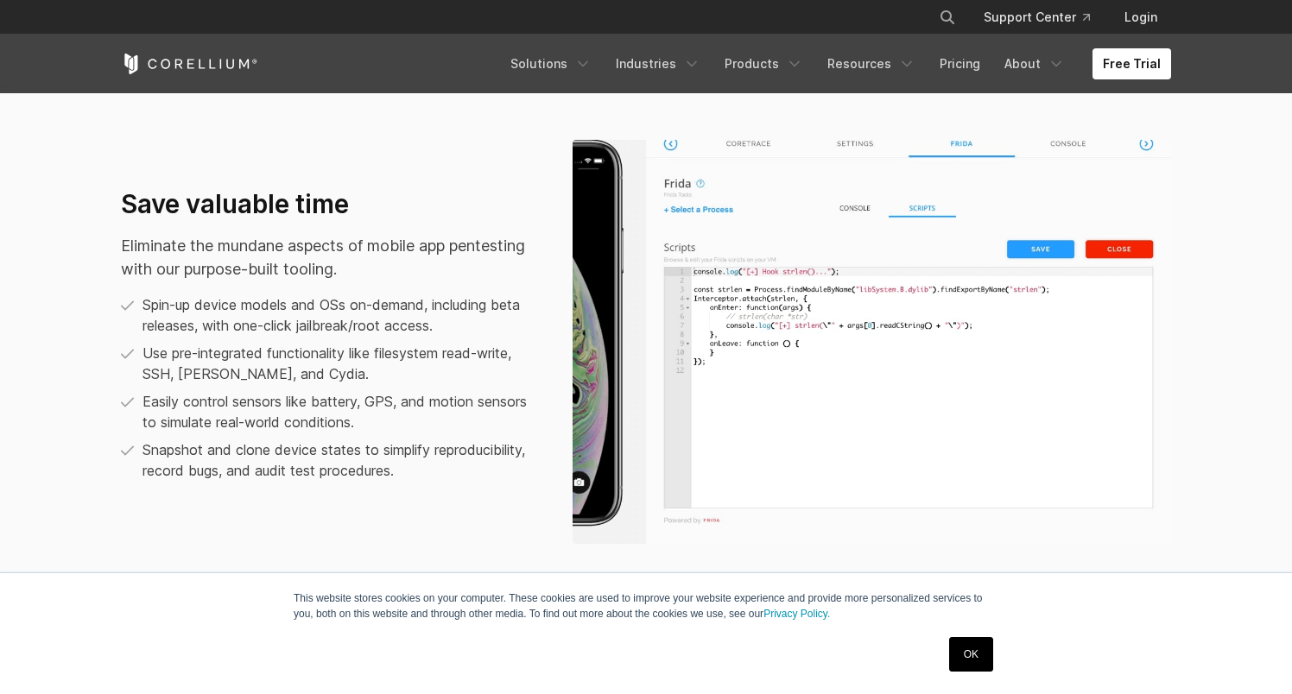
click at [220, 403] on p "Easily control sensors like battery, GPS, and motion sensors to simulate real-w…" at bounding box center [339, 411] width 395 height 41
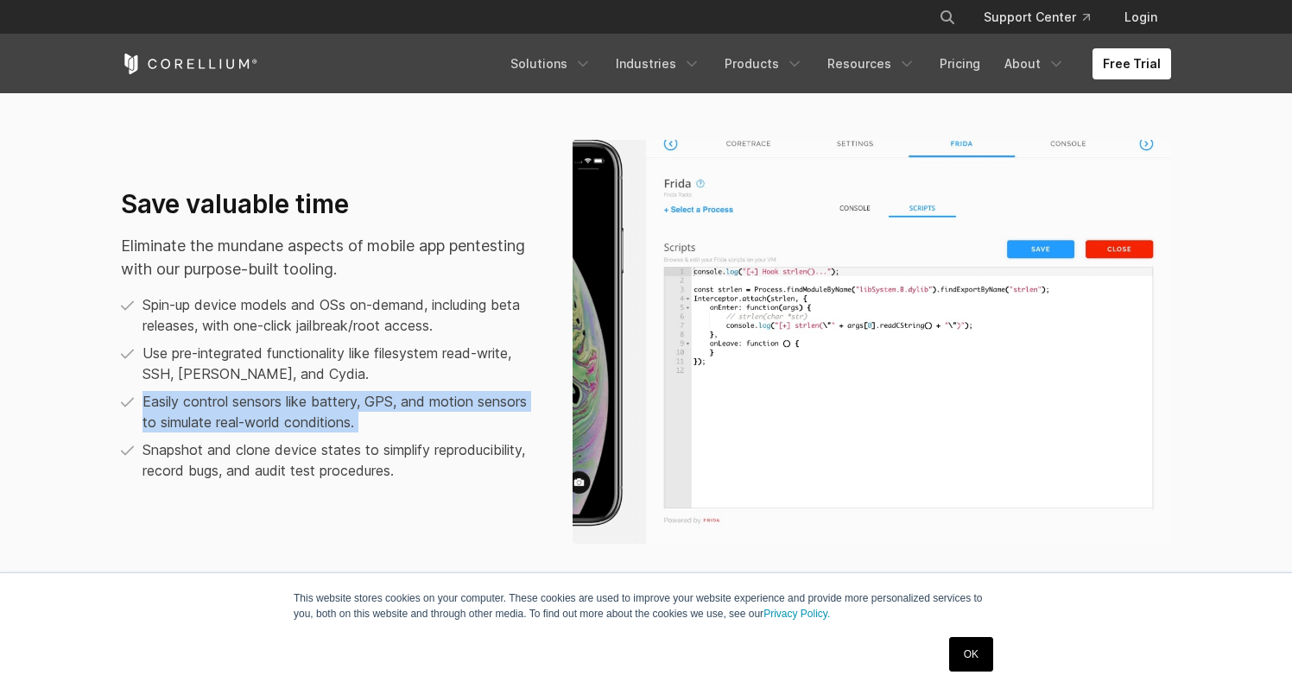
click at [220, 403] on p "Easily control sensors like battery, GPS, and motion sensors to simulate real-w…" at bounding box center [339, 411] width 395 height 41
click at [212, 432] on p "Easily control sensors like battery, GPS, and motion sensors to simulate real-w…" at bounding box center [339, 411] width 395 height 41
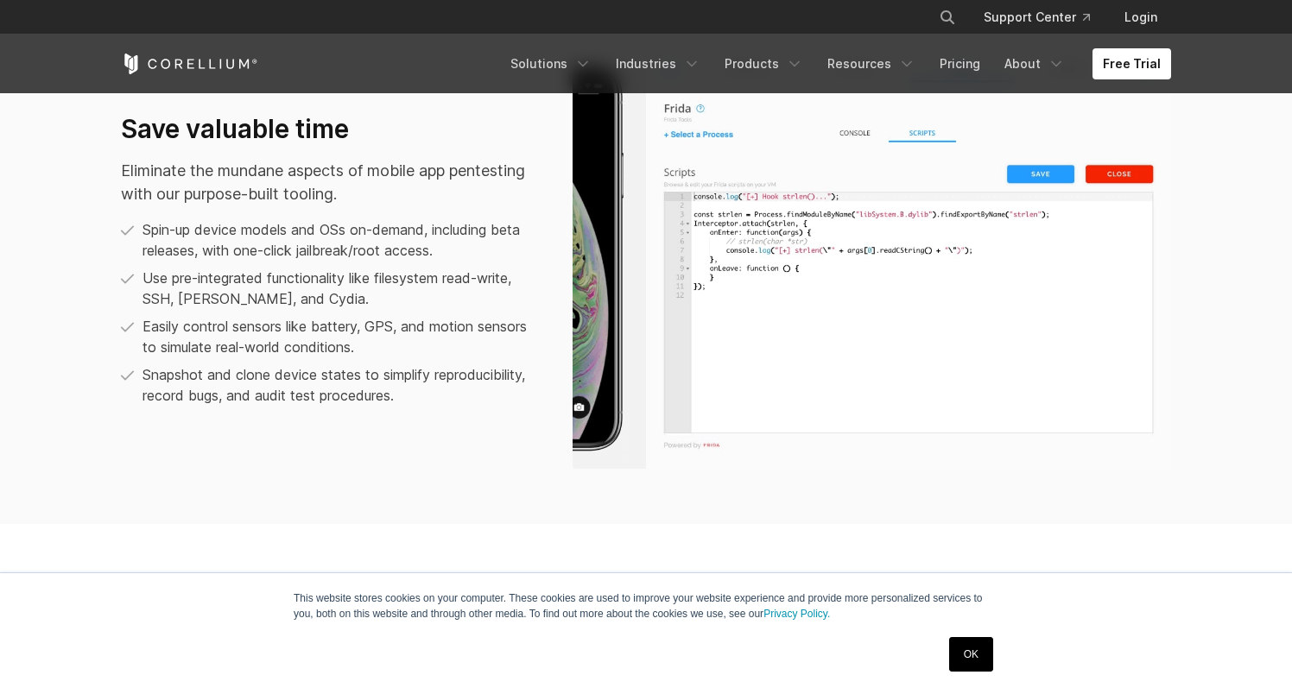
click at [212, 432] on div "Save valuable time Eliminate the mundane aspects of mobile app pentesting with …" at bounding box center [646, 267] width 1084 height 404
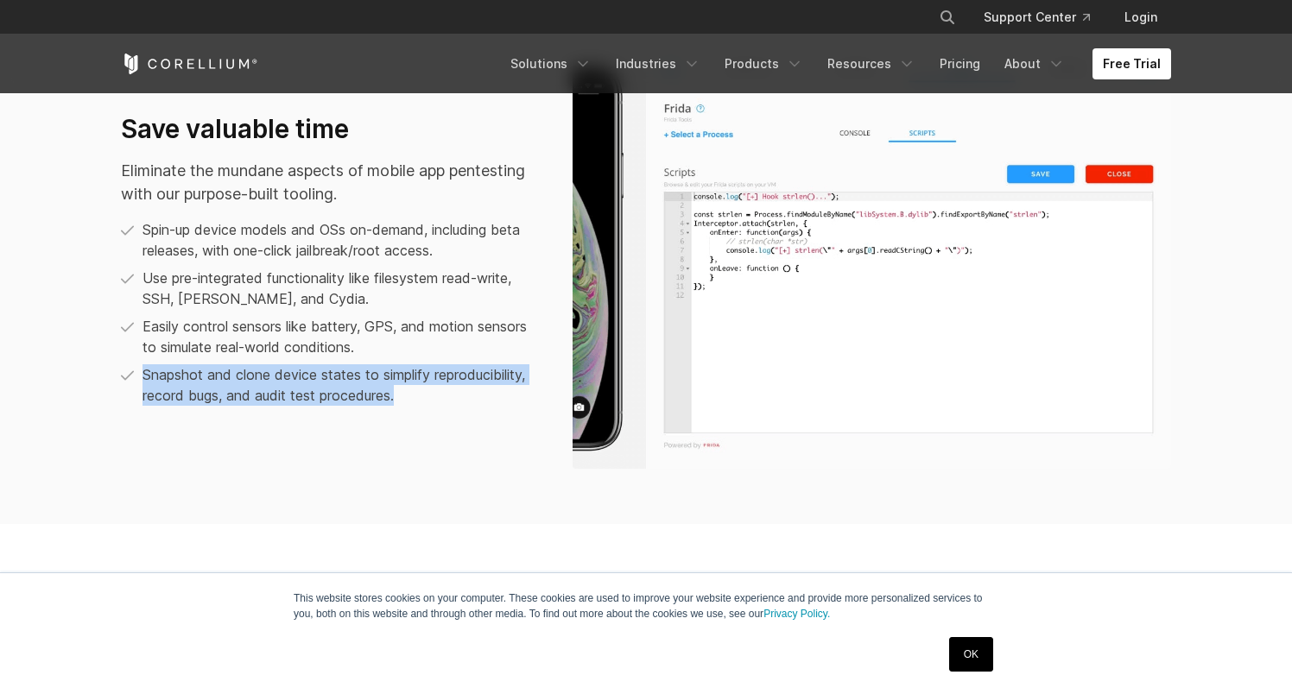
click at [212, 432] on div "Save valuable time Eliminate the mundane aspects of mobile app pentesting with …" at bounding box center [646, 267] width 1084 height 404
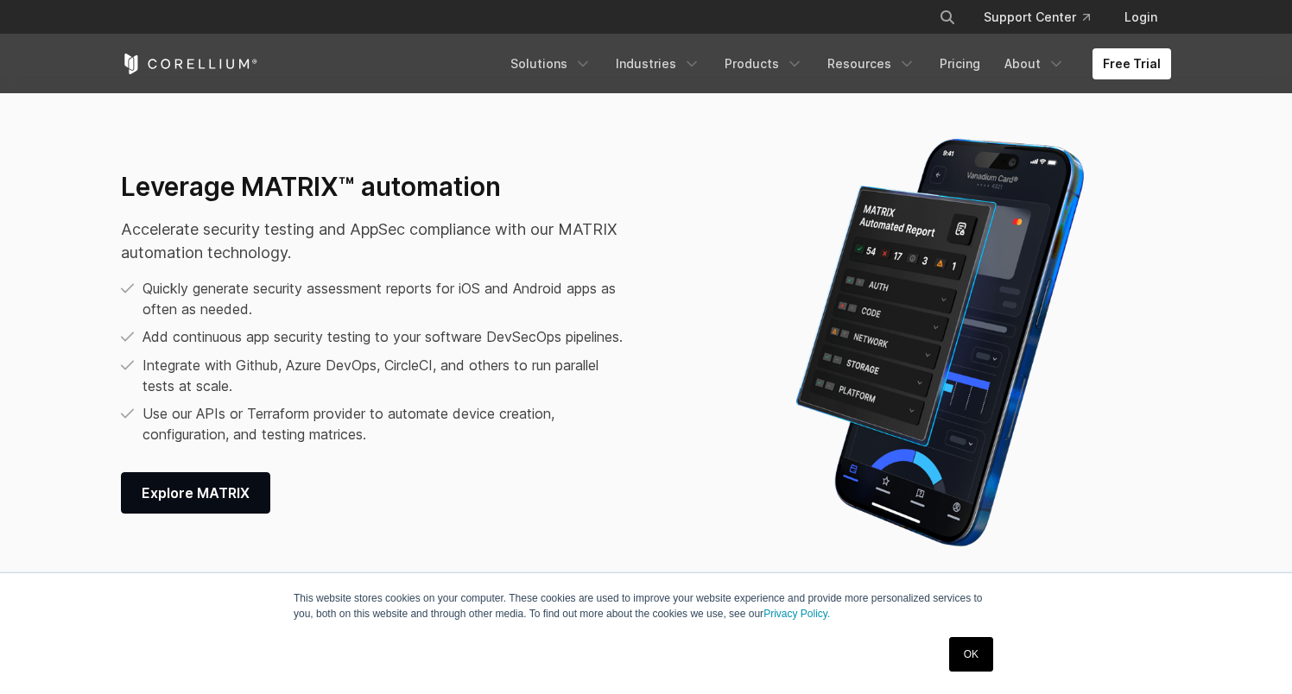
scroll to position [2171, 0]
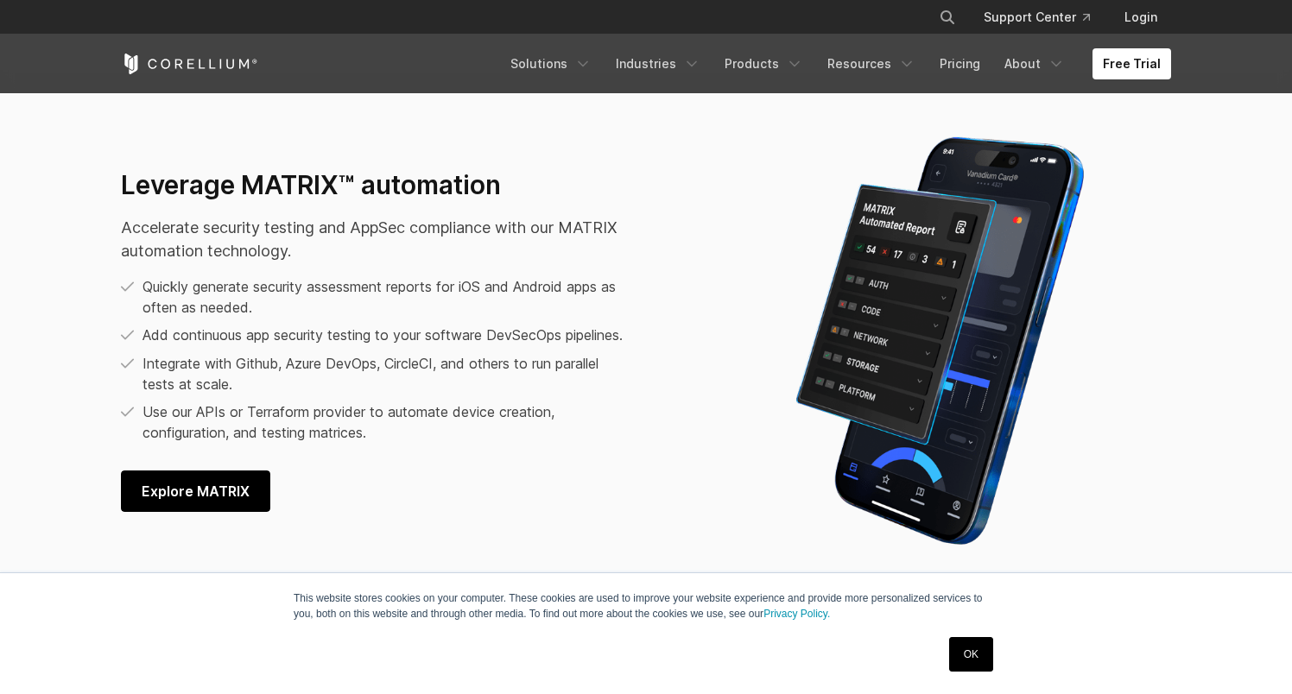
click at [198, 484] on link "Explore MATRIX" at bounding box center [195, 491] width 149 height 41
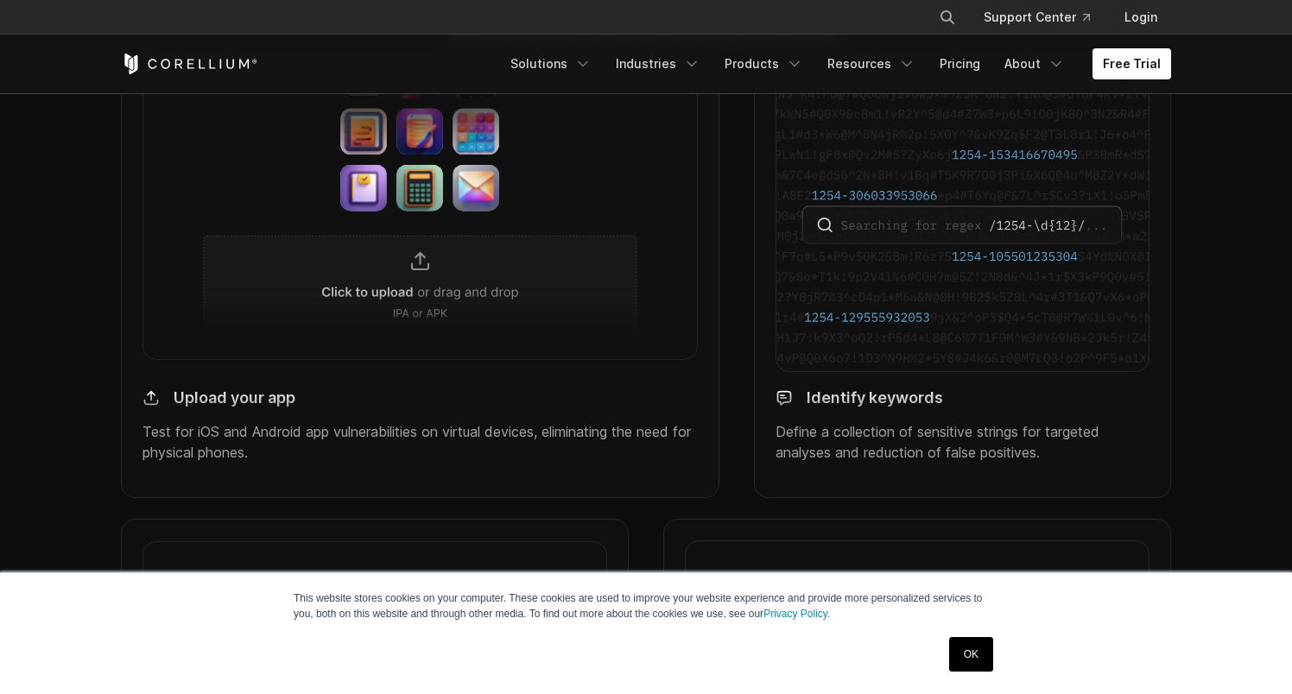
scroll to position [1633, 0]
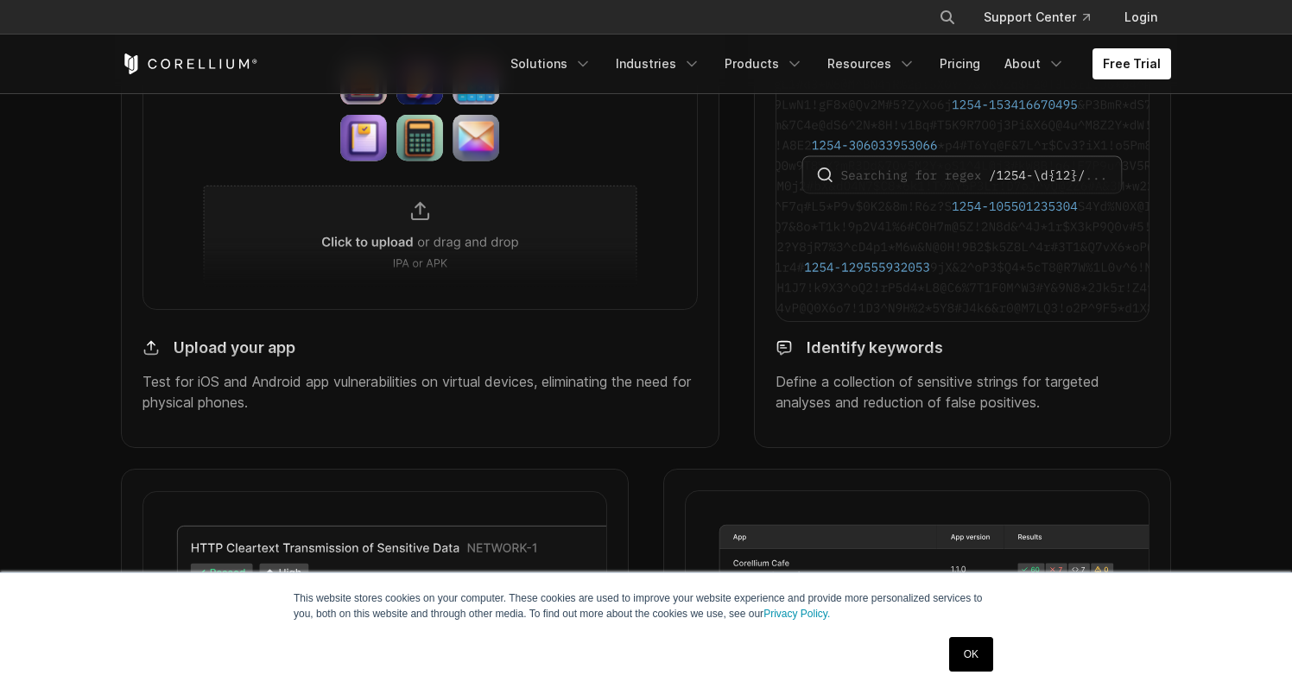
click at [205, 407] on p "Test for iOS and Android app vulnerabilities on virtual devices, eliminating th…" at bounding box center [419, 391] width 555 height 41
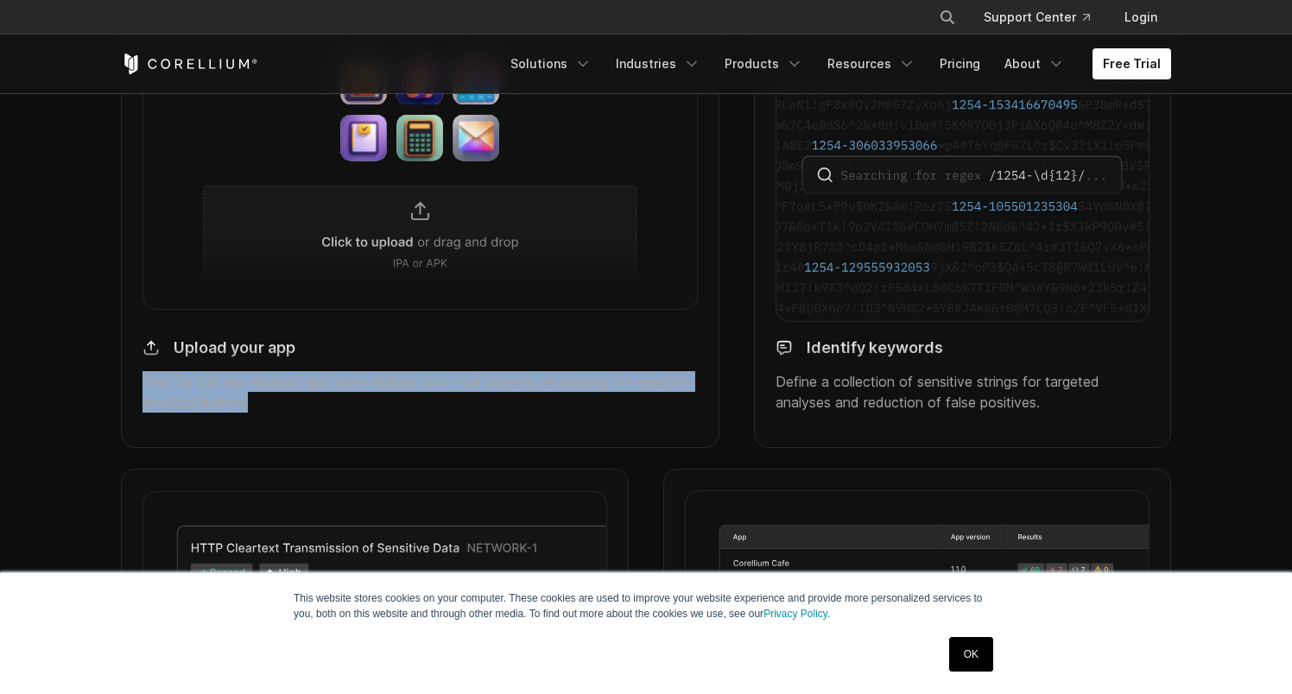
click at [205, 407] on p "Test for iOS and Android app vulnerabilities on virtual devices, eliminating th…" at bounding box center [419, 391] width 555 height 41
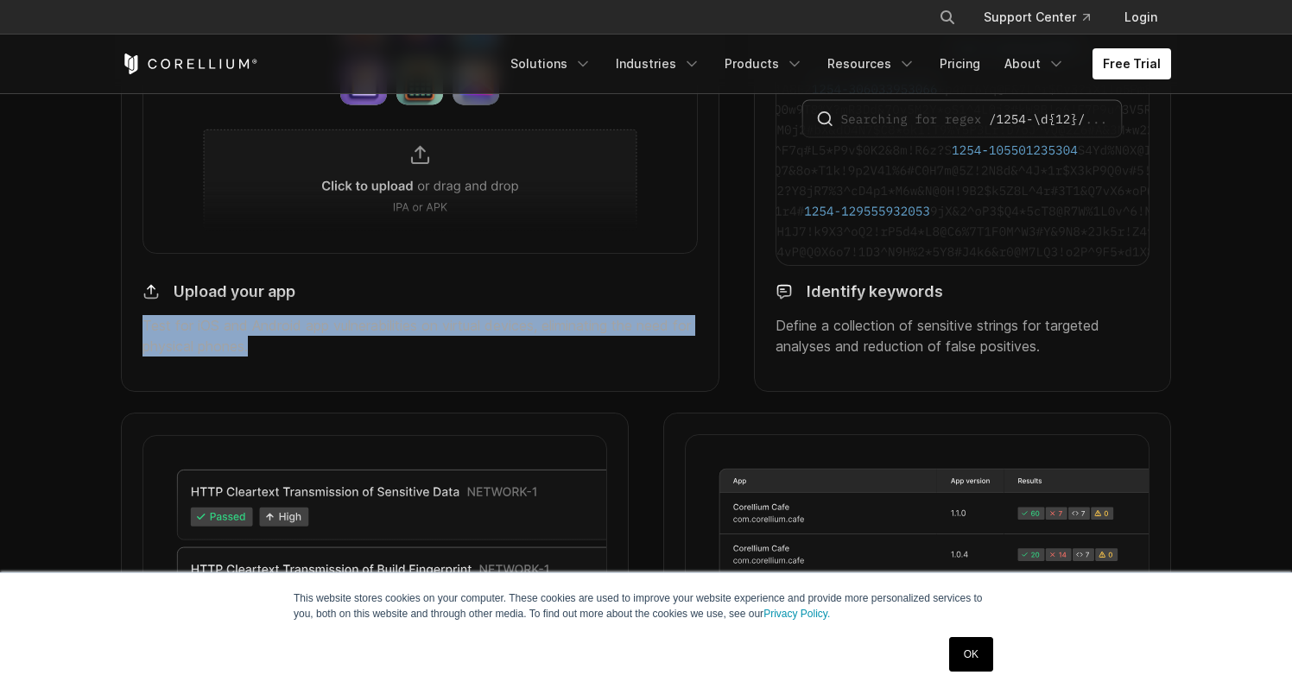
click at [205, 392] on div "Upload your app Test for iOS and Android app vulnerabilities on virtual devices…" at bounding box center [420, 171] width 598 height 441
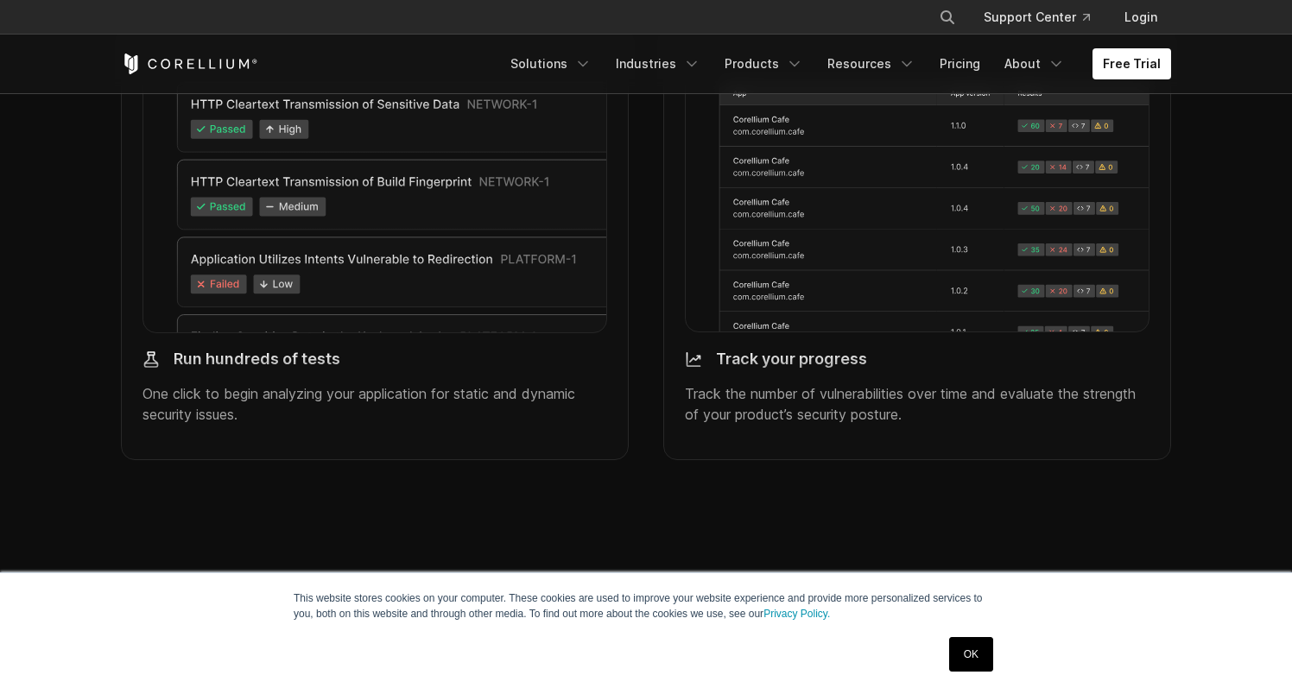
scroll to position [2079, 0]
click at [351, 367] on div "Run hundreds of tests" at bounding box center [374, 350] width 465 height 33
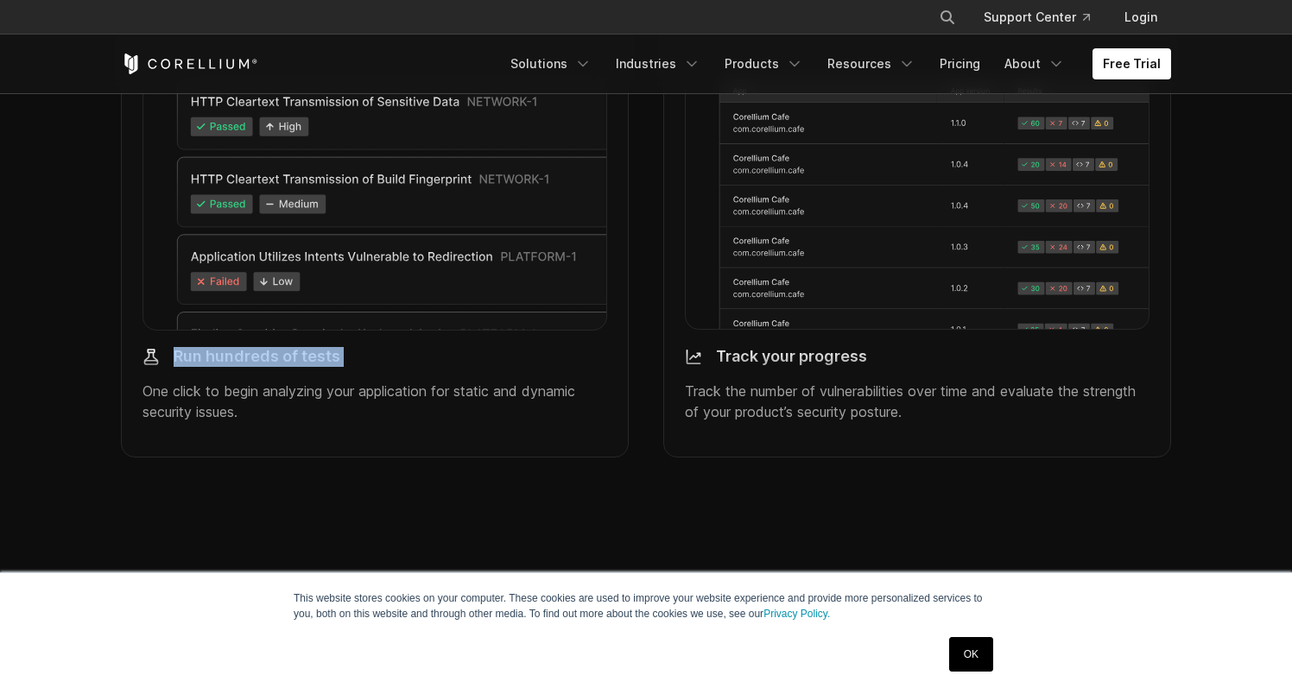
click at [351, 367] on div "Run hundreds of tests" at bounding box center [374, 350] width 465 height 33
click at [324, 406] on p "One click to begin analyzing your application for static and dynamic security i…" at bounding box center [374, 401] width 465 height 41
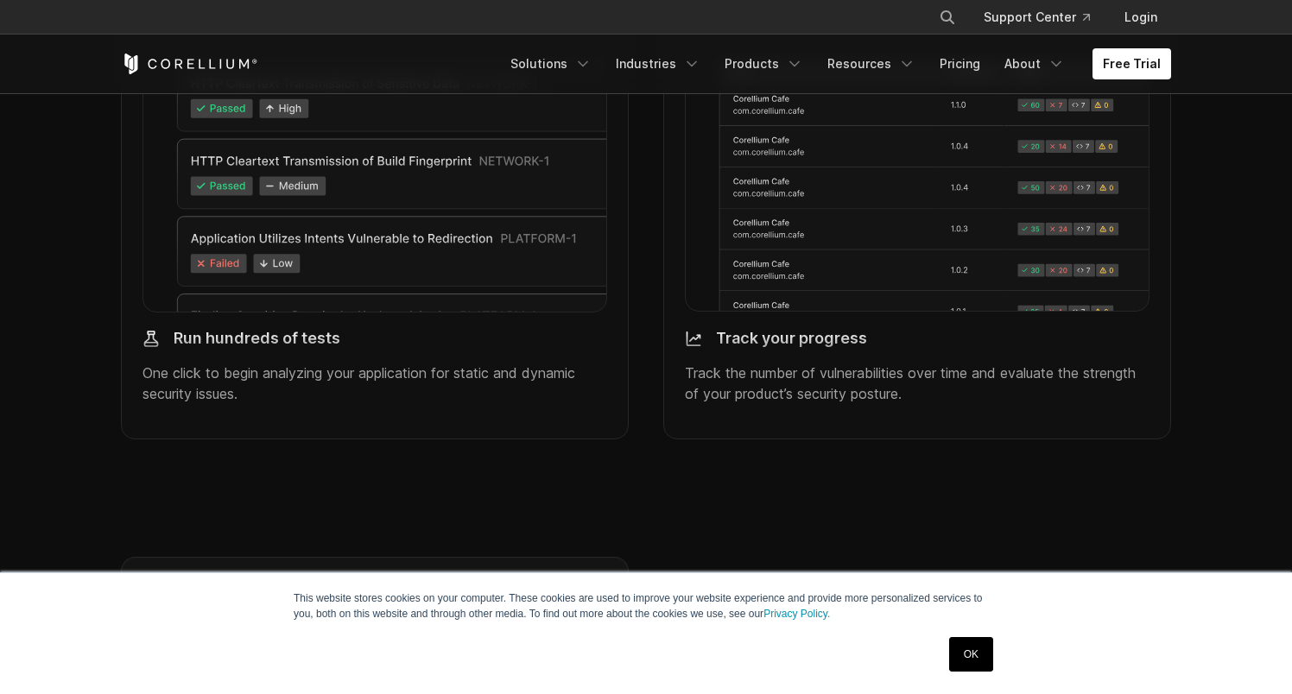
scroll to position [2106, 0]
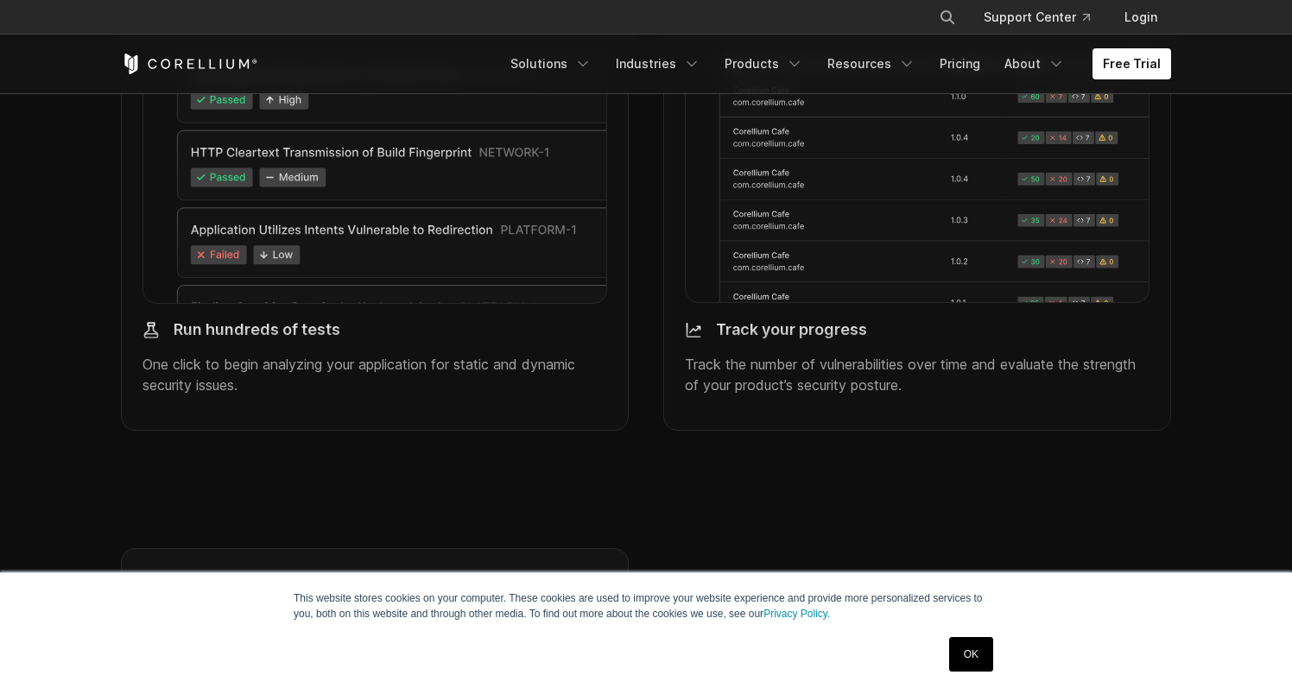
click at [313, 389] on p "One click to begin analyzing your application for static and dynamic security i…" at bounding box center [374, 374] width 465 height 41
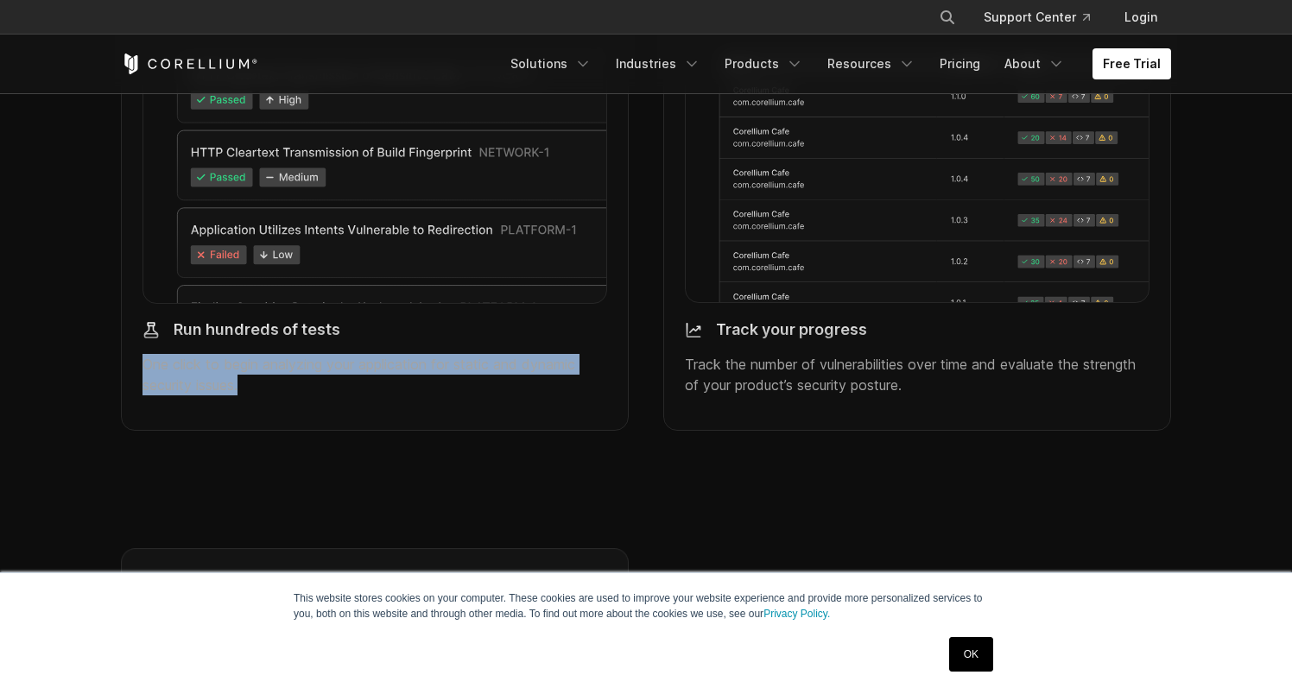
click at [313, 389] on p "One click to begin analyzing your application for static and dynamic security i…" at bounding box center [374, 374] width 465 height 41
click at [455, 409] on div "Run hundreds of tests One click to begin analyzing your application for static …" at bounding box center [374, 358] width 465 height 102
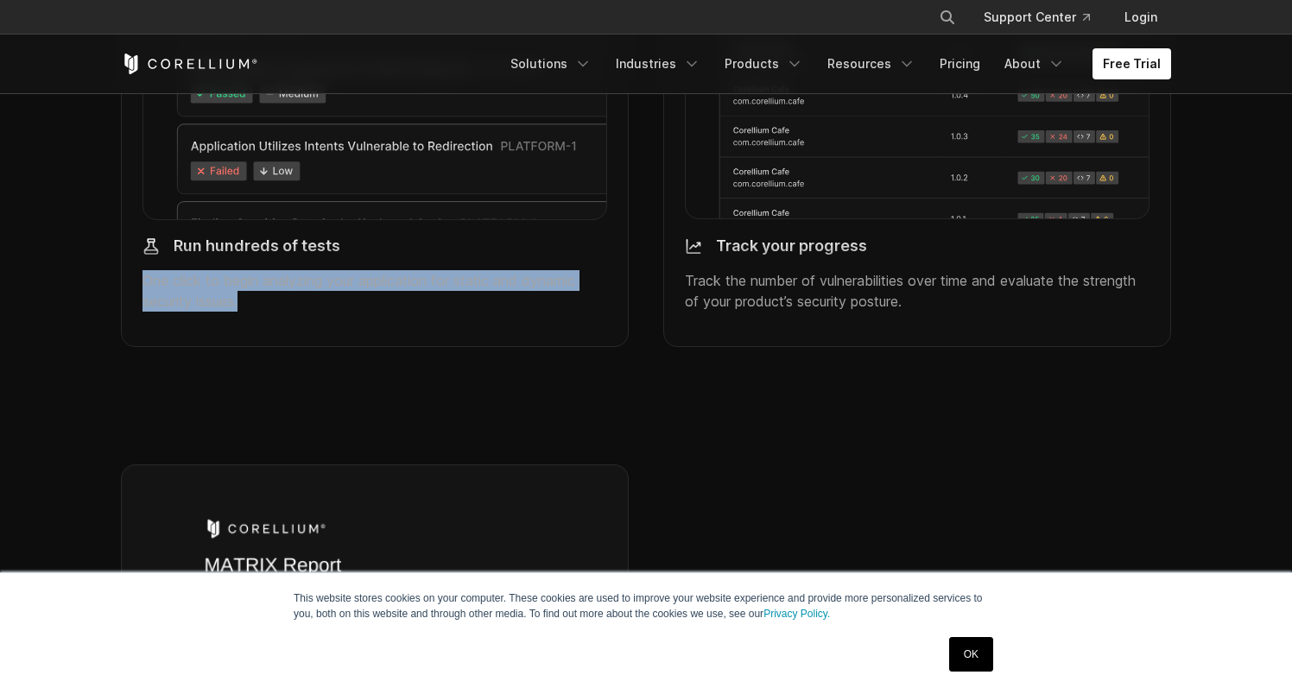
scroll to position [2213, 0]
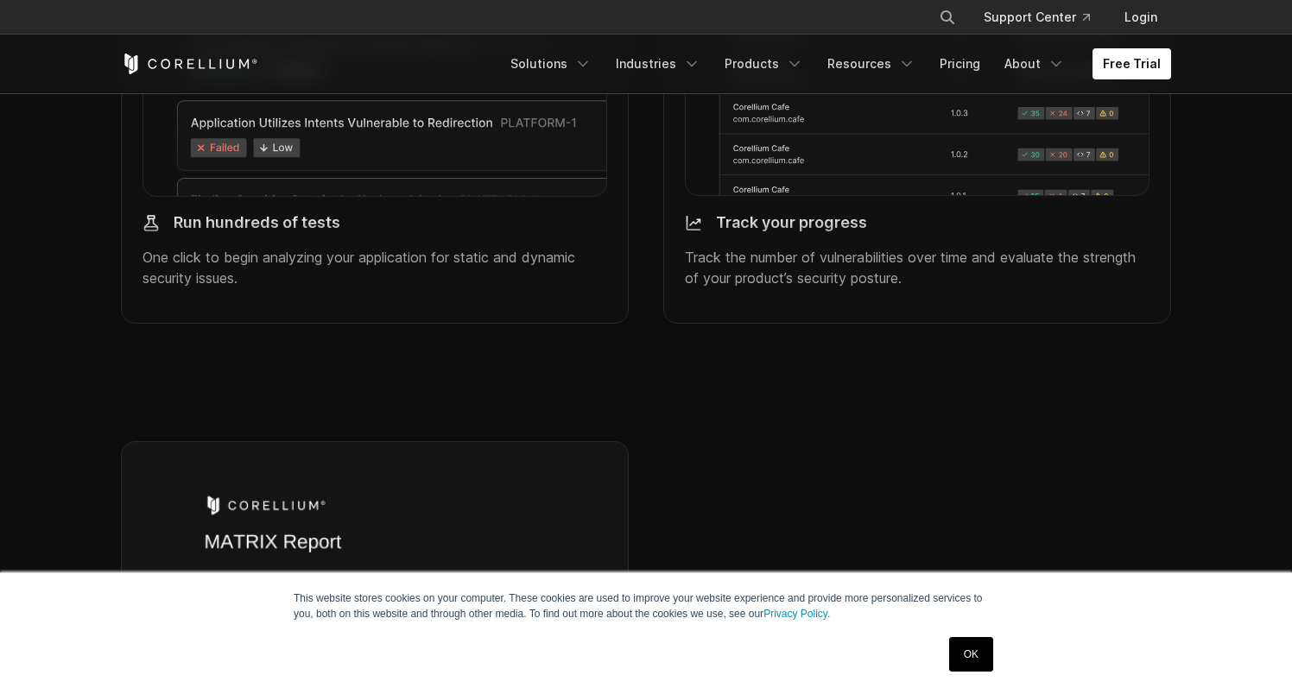
click at [455, 414] on section "Generate AppSec reports MATRIX produces an easy to understand security assessme…" at bounding box center [646, 676] width 1292 height 580
click at [816, 302] on div "Track your progress Track the number of vulnerabilities over time and evaluate …" at bounding box center [917, 251] width 465 height 102
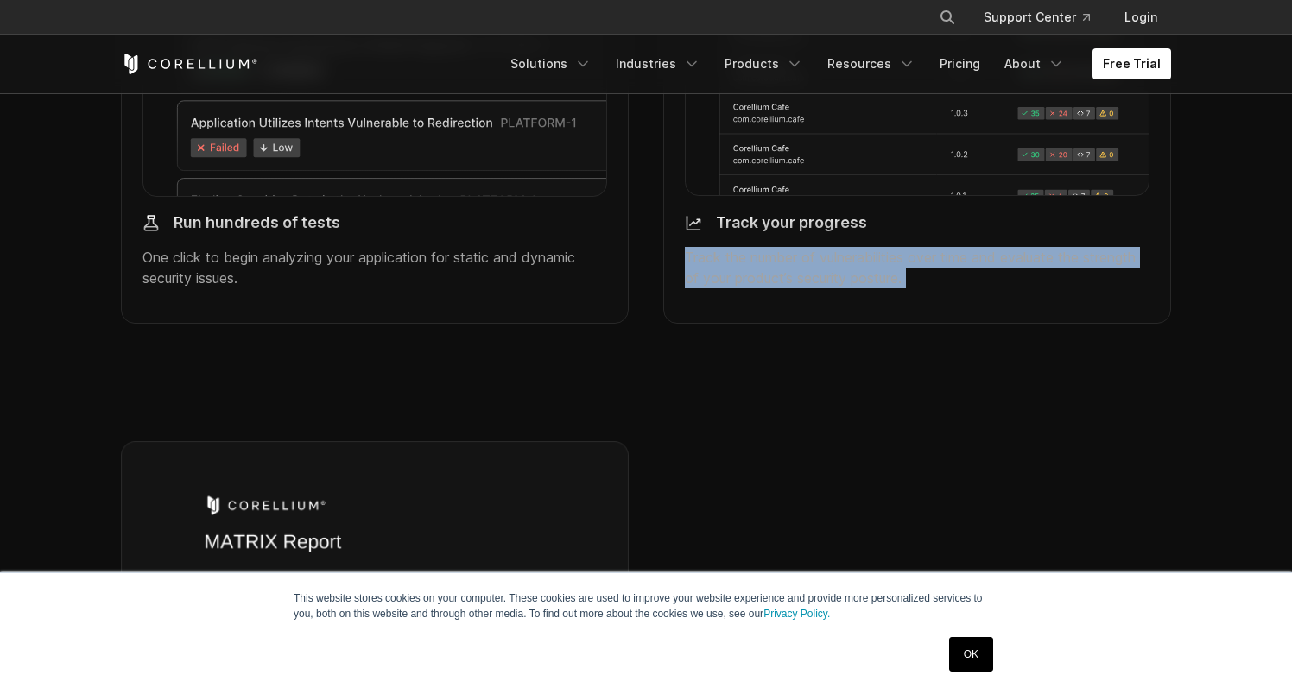
click at [816, 302] on div "Track your progress Track the number of vulnerabilities over time and evaluate …" at bounding box center [917, 251] width 465 height 102
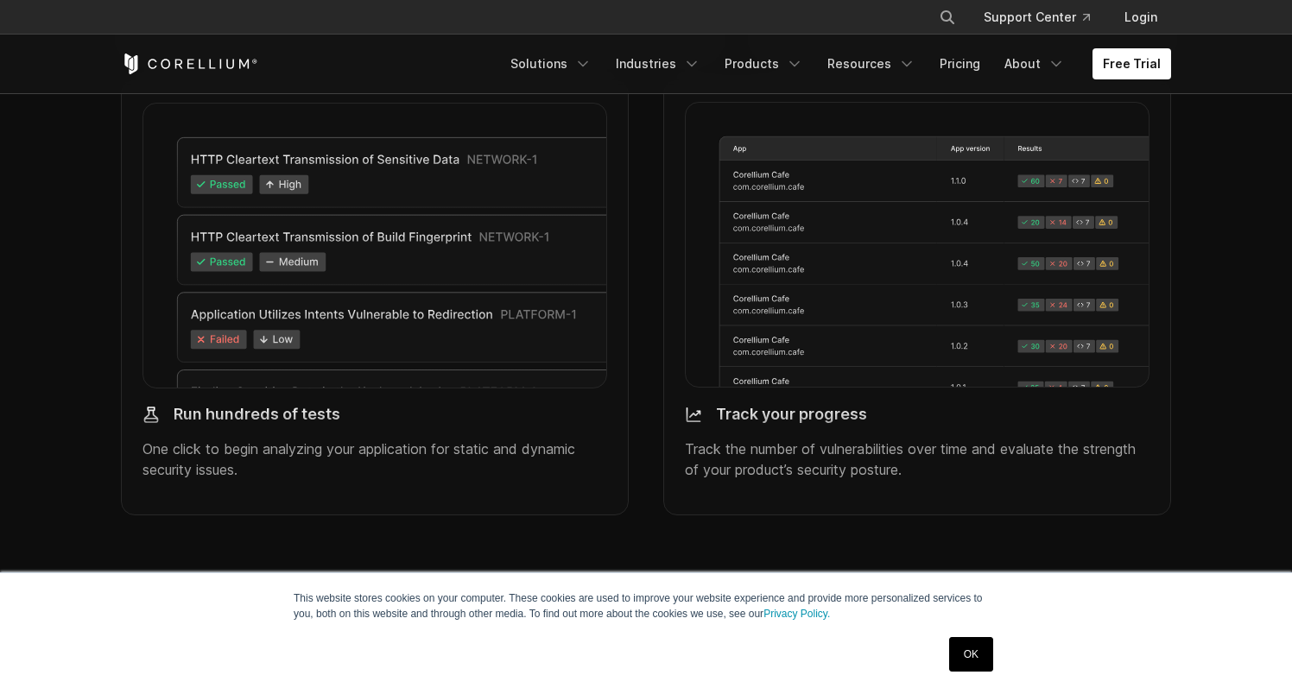
click at [781, 420] on div "Track your progress" at bounding box center [917, 408] width 465 height 33
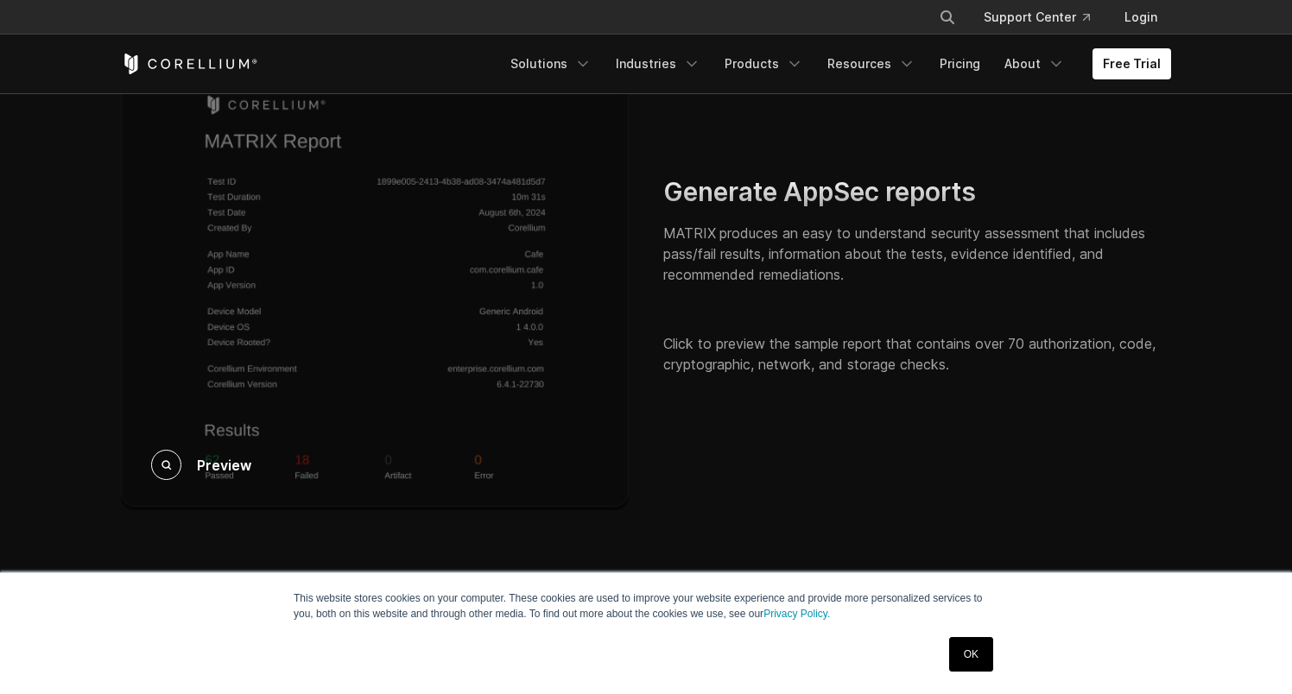
scroll to position [2655, 0]
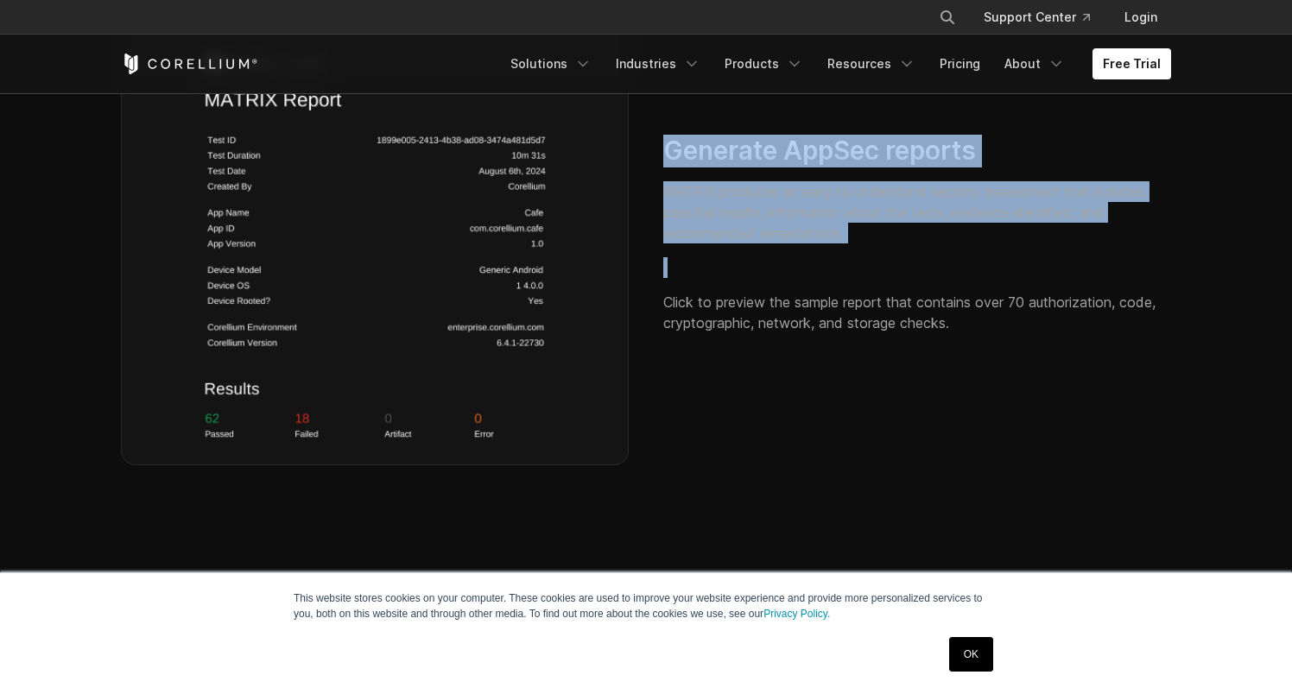
drag, startPoint x: 656, startPoint y: 163, endPoint x: 803, endPoint y: 281, distance: 188.0
click at [803, 281] on div "Generate AppSec reports MATRIX produces an easy to understand security assessme…" at bounding box center [917, 234] width 542 height 226
click at [803, 278] on p at bounding box center [917, 267] width 508 height 21
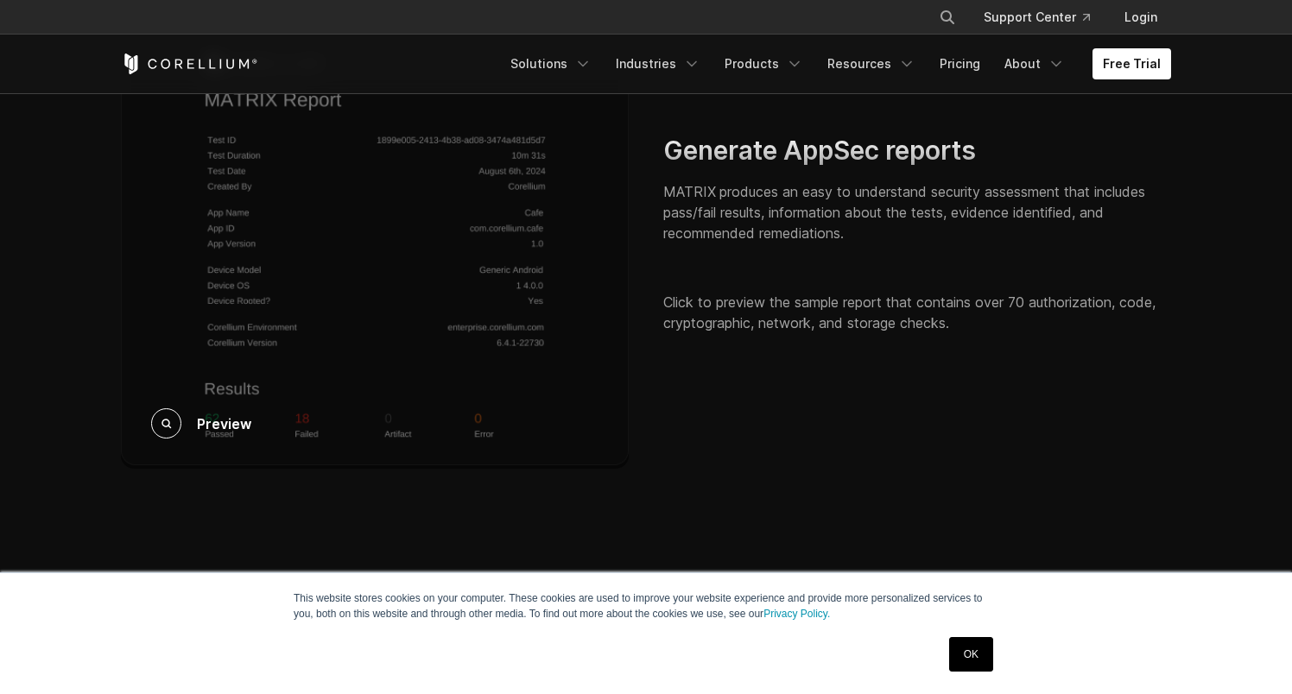
click at [462, 356] on div "Preview" at bounding box center [375, 234] width 508 height 470
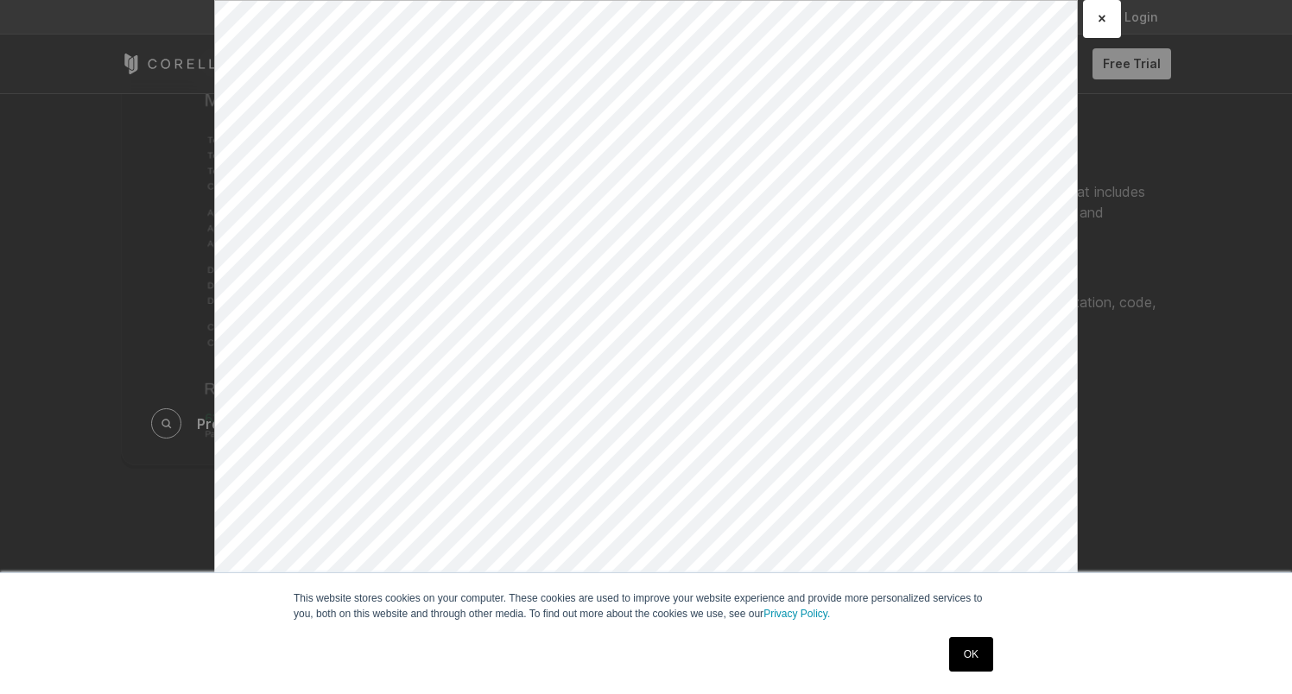
scroll to position [0, 0]
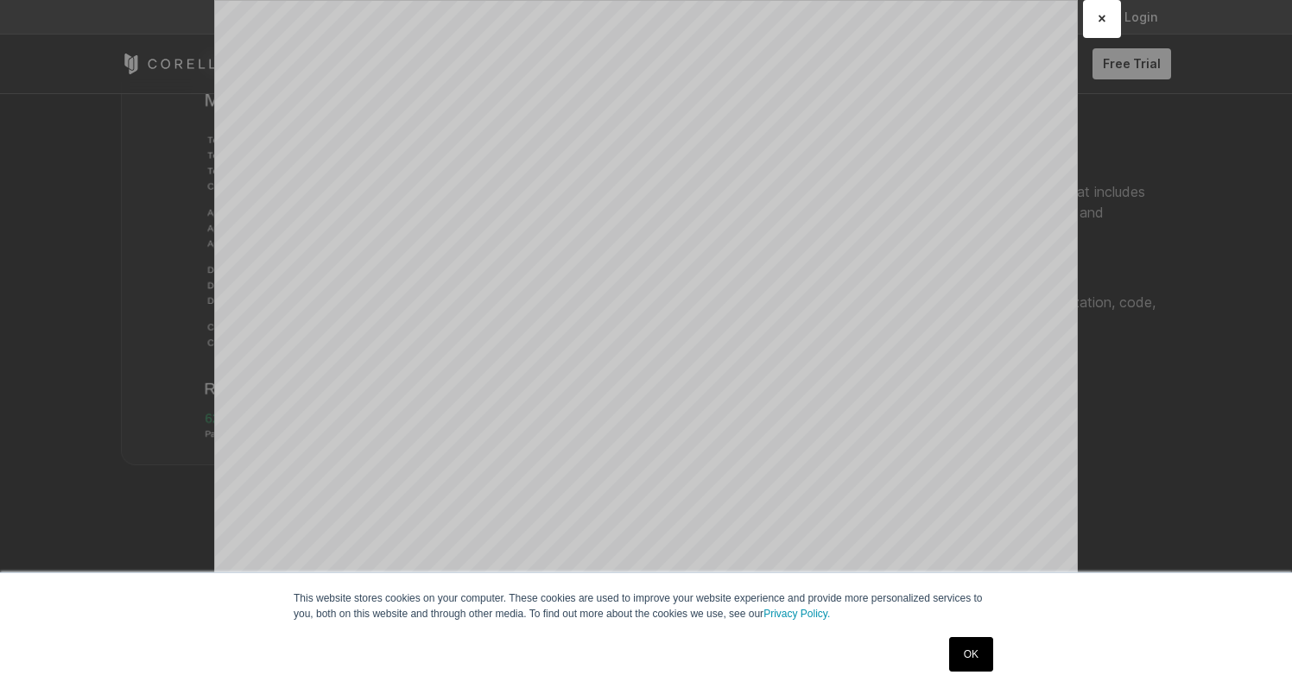
click at [141, 243] on div "× Loading..." at bounding box center [646, 347] width 1292 height 694
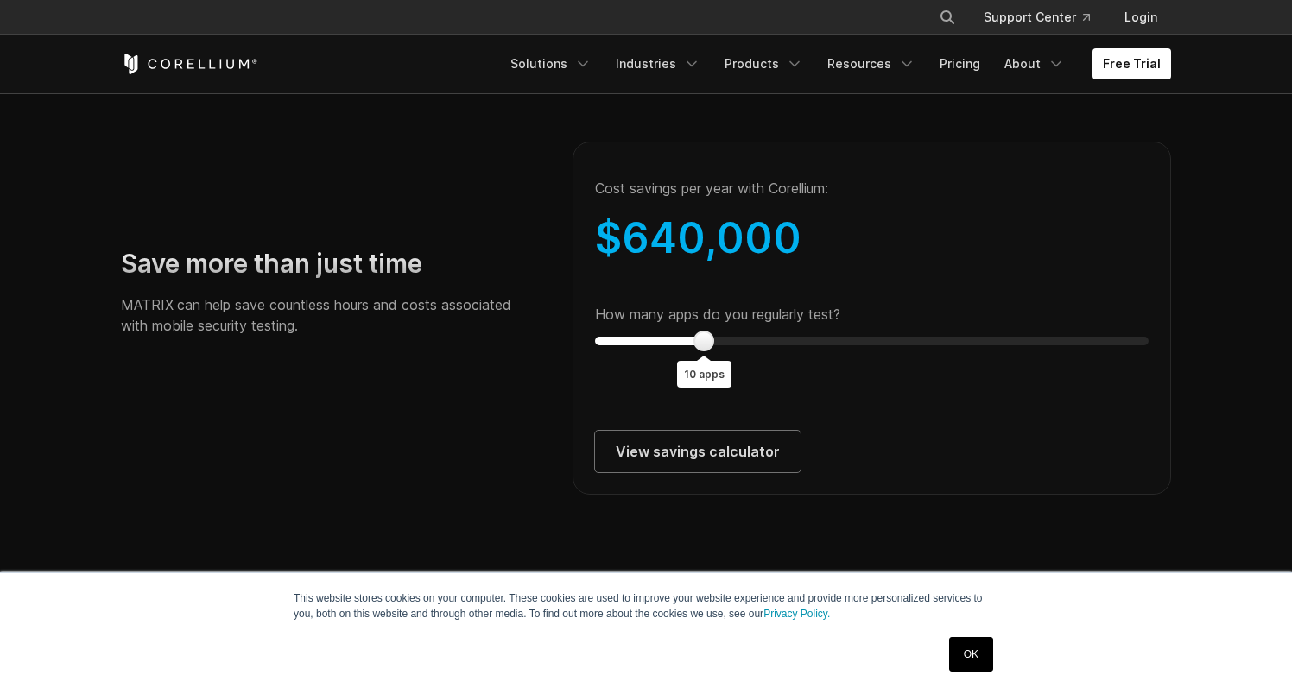
scroll to position [3126, 0]
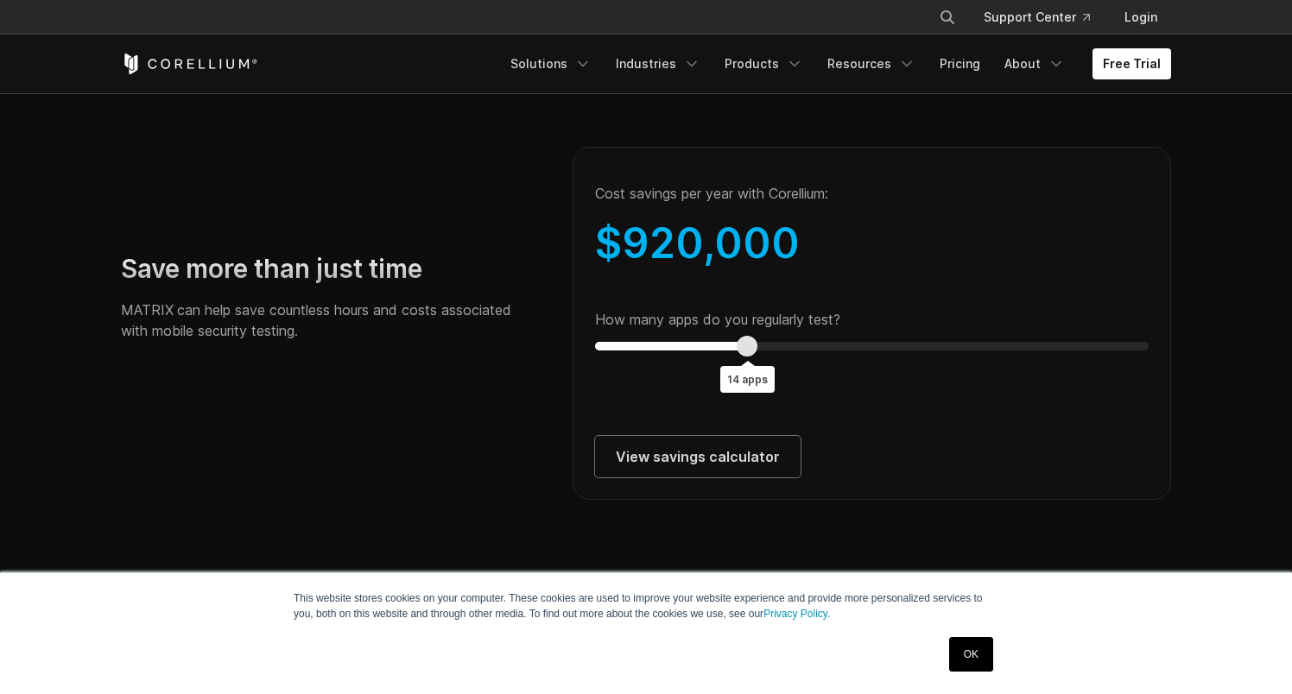
type input "*"
click at [541, 396] on div "Save more than just time MATRIX can help save countless hours and costs associa…" at bounding box center [646, 304] width 1084 height 392
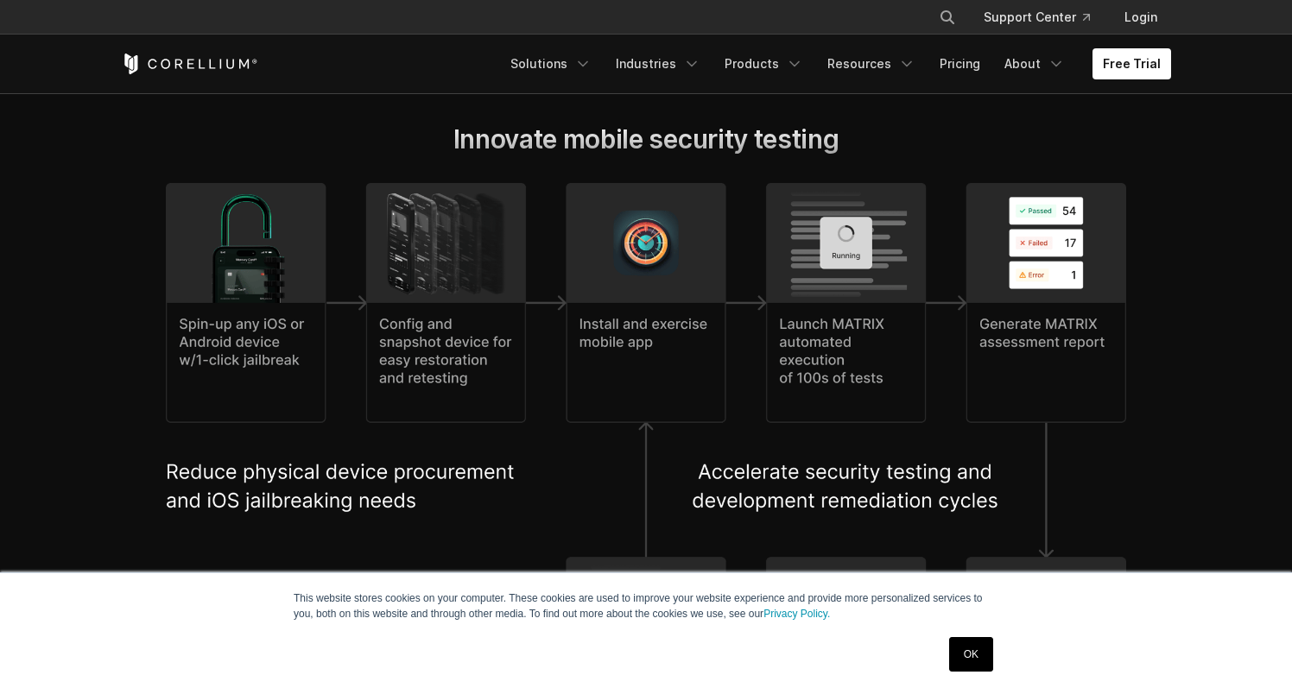
scroll to position [3651, 0]
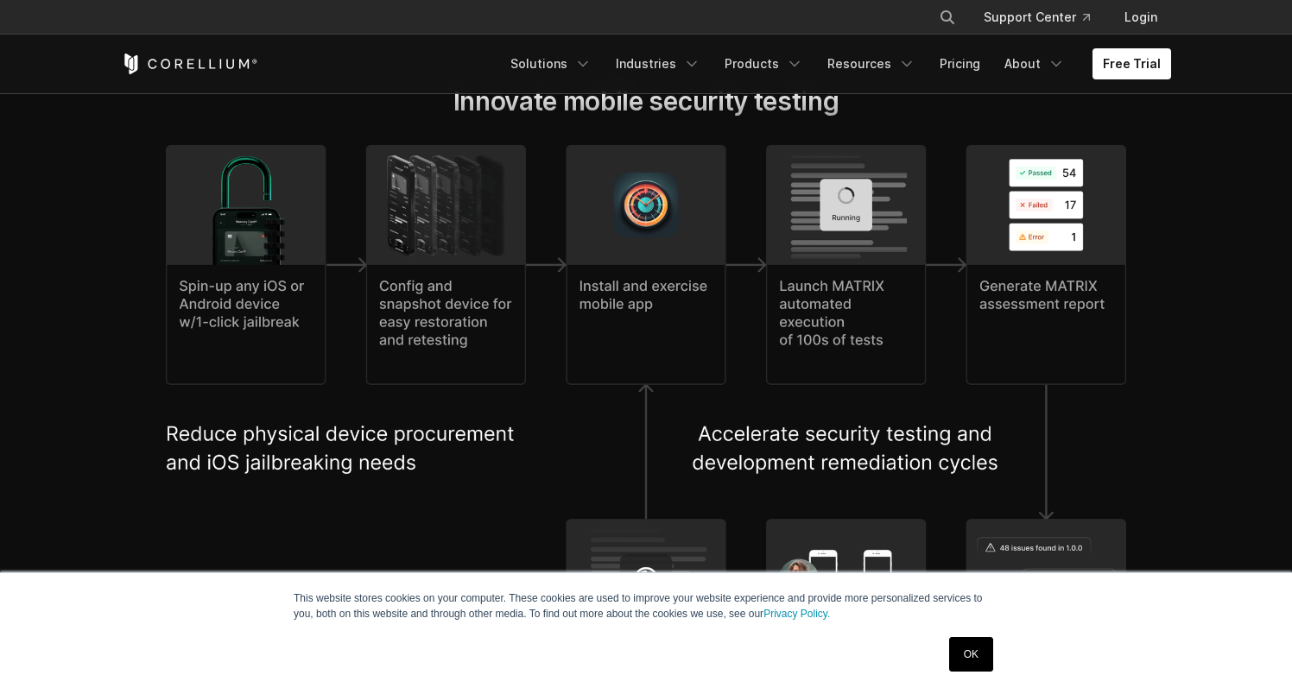
drag, startPoint x: 383, startPoint y: 307, endPoint x: 468, endPoint y: 368, distance: 104.0
click at [468, 368] on img at bounding box center [645, 452] width 959 height 614
click at [669, 350] on img at bounding box center [645, 452] width 959 height 614
drag, startPoint x: 620, startPoint y: 305, endPoint x: 684, endPoint y: 348, distance: 77.1
click at [684, 348] on img at bounding box center [645, 452] width 959 height 614
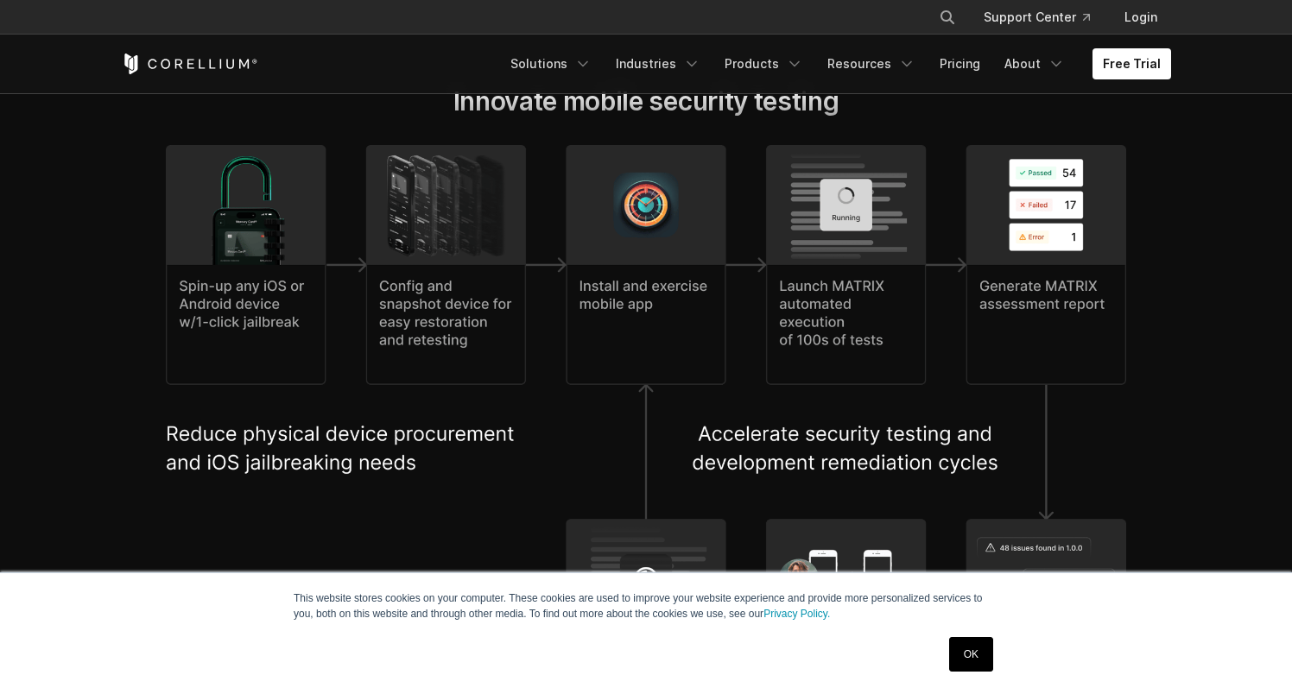
drag, startPoint x: 876, startPoint y: 356, endPoint x: 803, endPoint y: 309, distance: 86.2
click at [803, 309] on img at bounding box center [645, 452] width 959 height 614
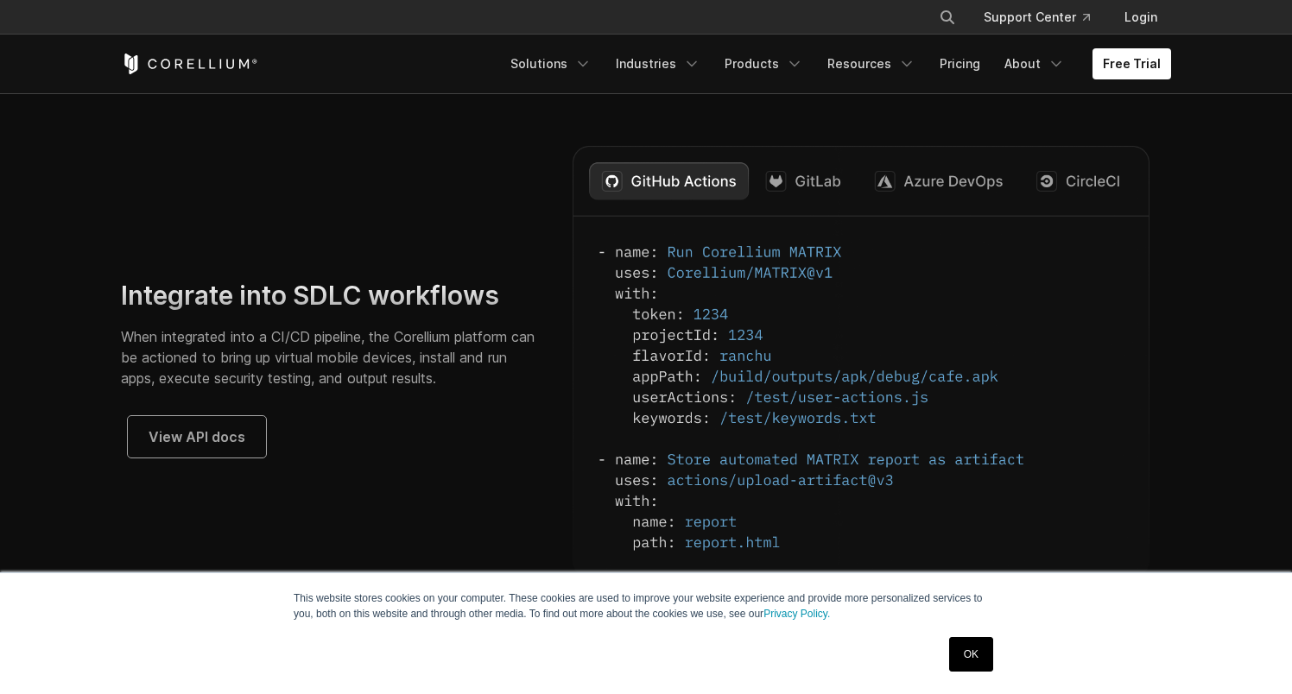
scroll to position [4394, 0]
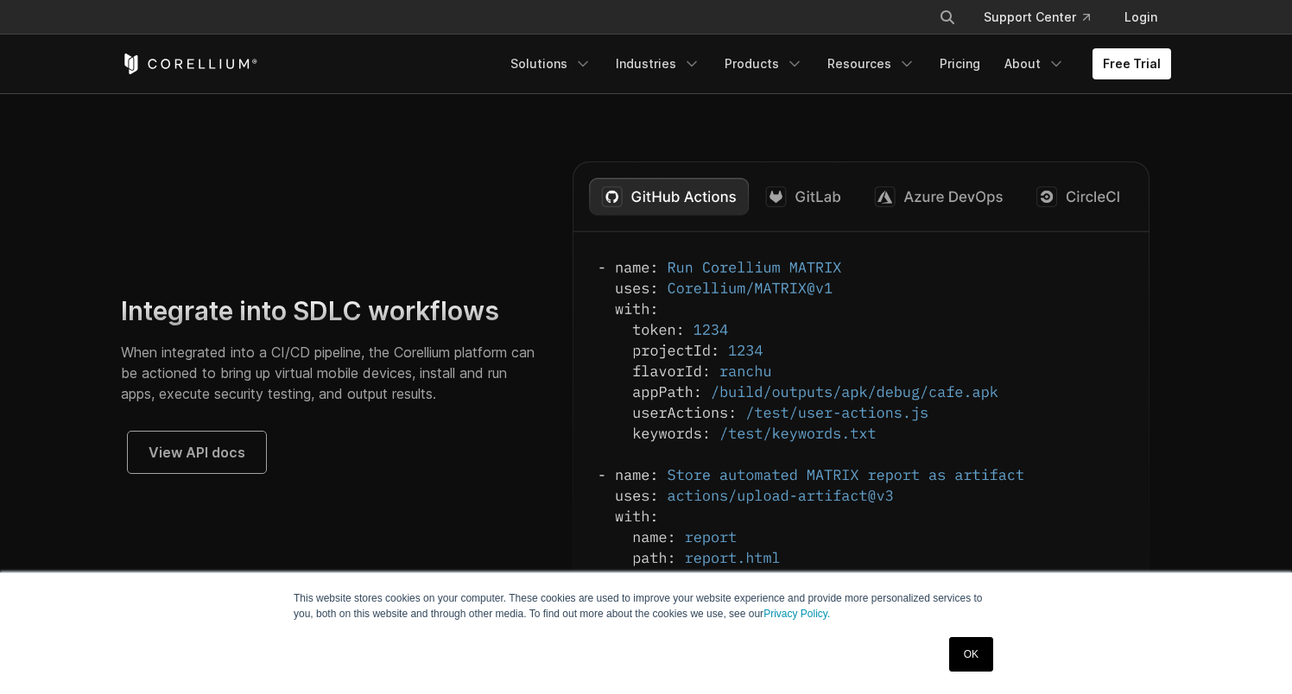
click at [802, 206] on img at bounding box center [860, 377] width 577 height 432
click at [849, 213] on img at bounding box center [860, 377] width 577 height 432
click at [888, 214] on img at bounding box center [860, 377] width 577 height 432
click at [790, 187] on img at bounding box center [860, 377] width 577 height 432
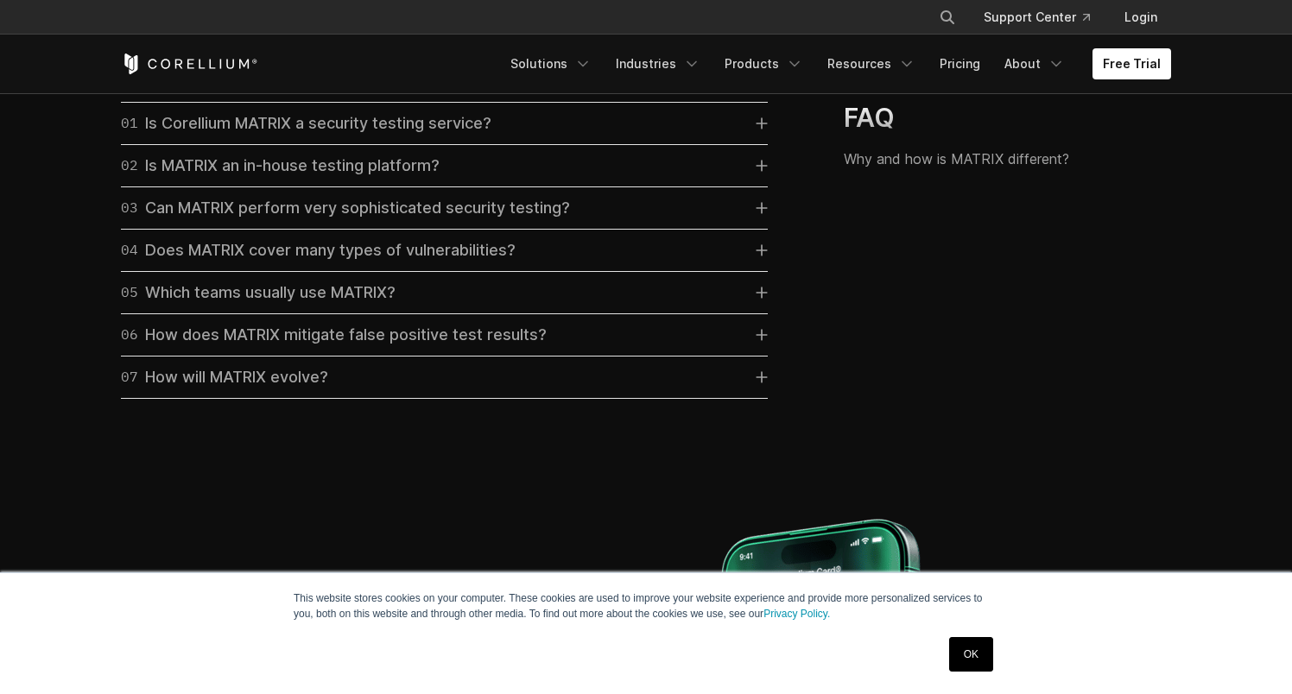
scroll to position [5014, 0]
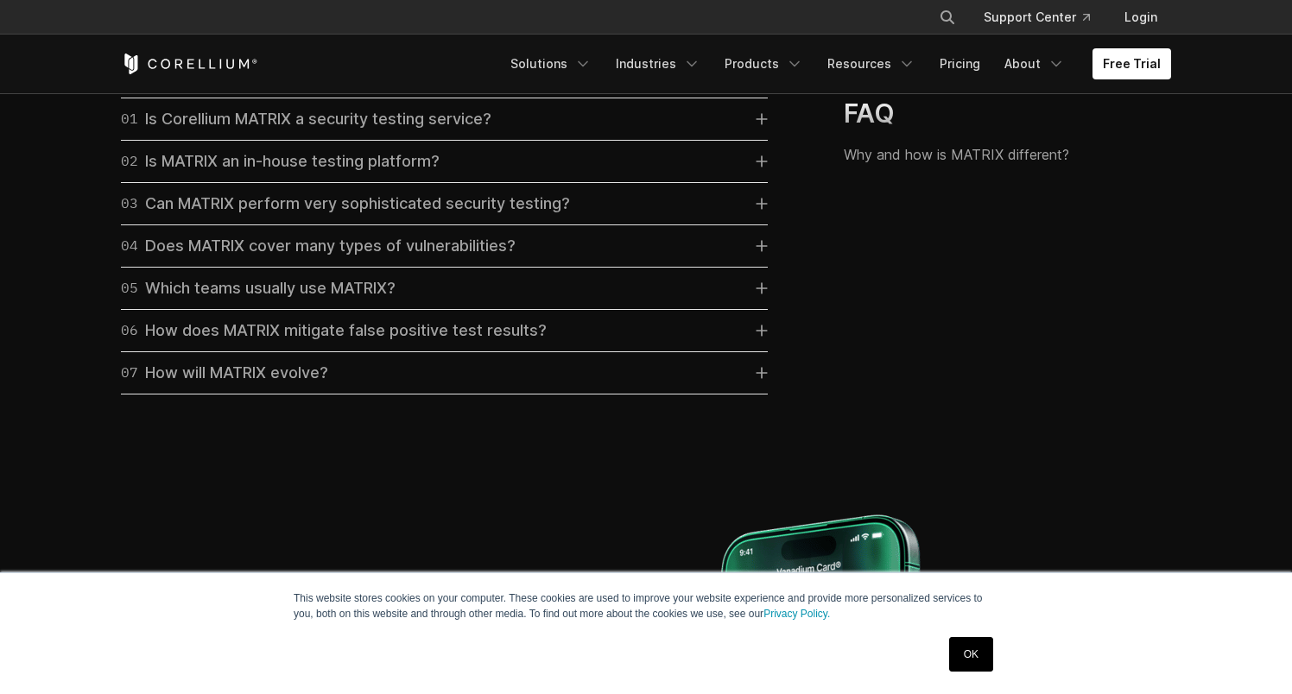
click at [535, 121] on div "01 Is Corellium MATRIX a security testing service? No, the Corellium platform, …" at bounding box center [444, 119] width 647 height 43
click at [540, 131] on link "01 Is Corellium MATRIX a security testing service?" at bounding box center [444, 119] width 647 height 24
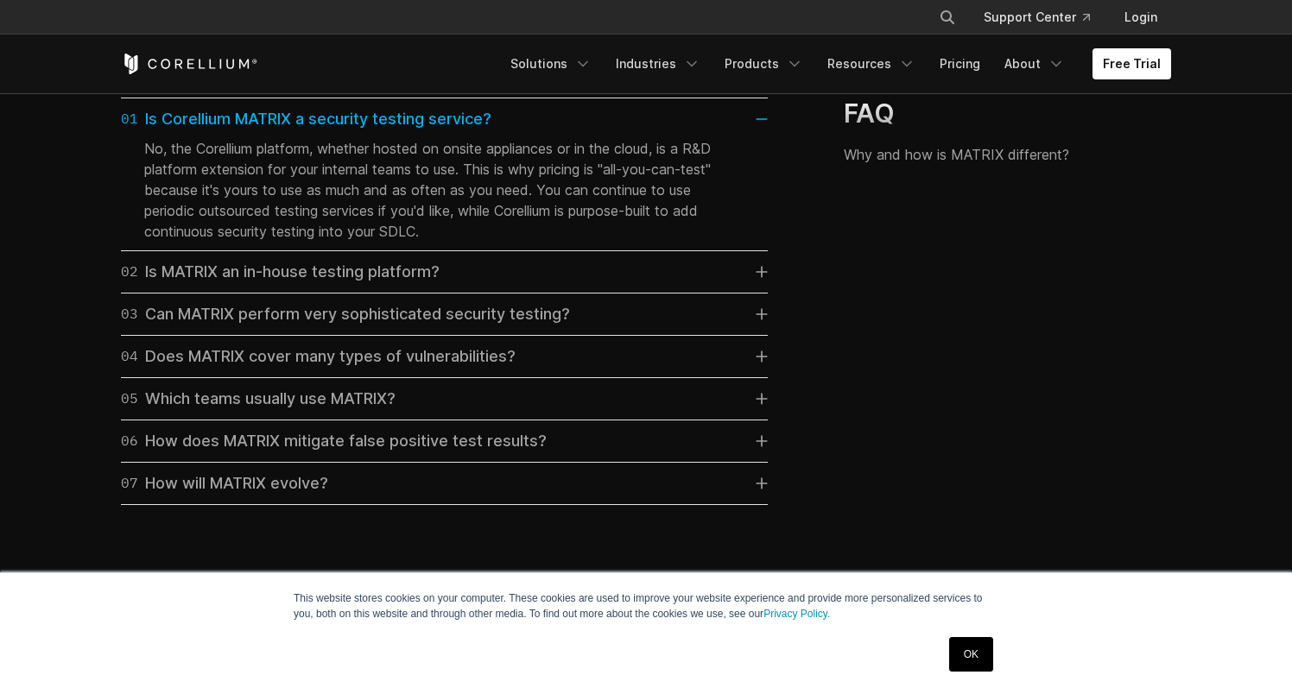
click at [503, 131] on link "01 Is Corellium MATRIX a security testing service?" at bounding box center [444, 119] width 647 height 24
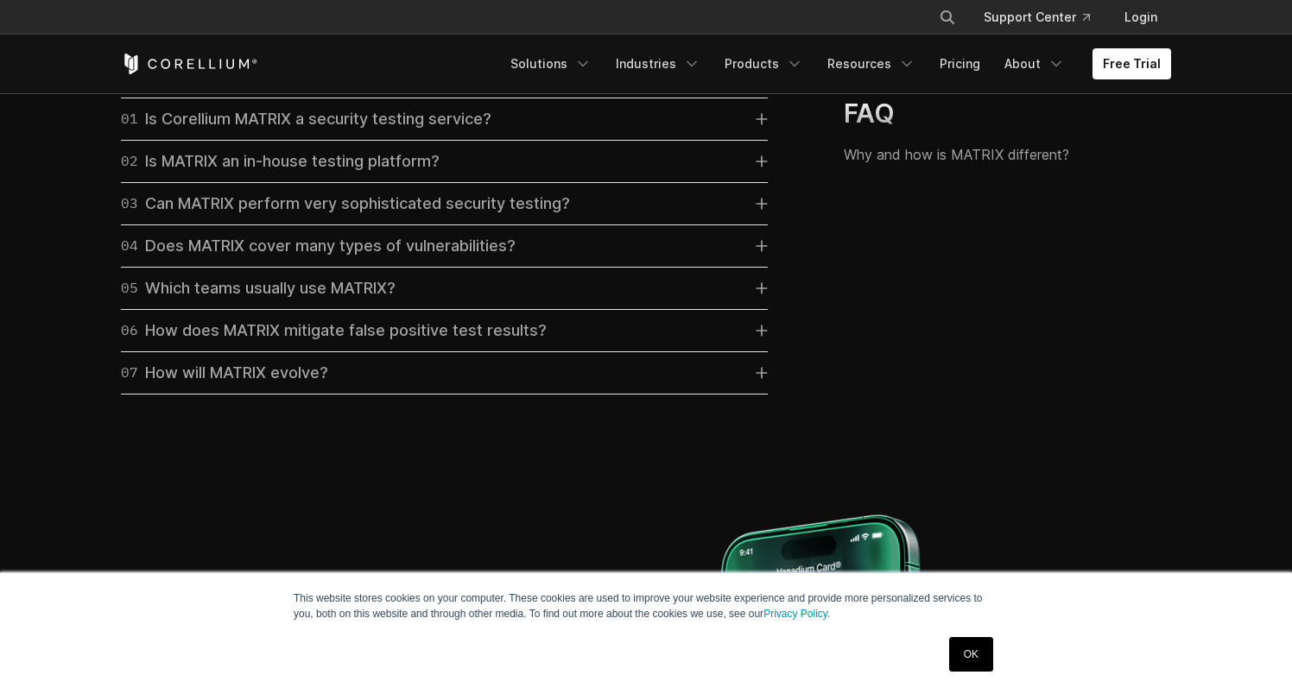
click at [485, 167] on link "02 Is MATRIX an in-house testing platform?" at bounding box center [444, 161] width 647 height 24
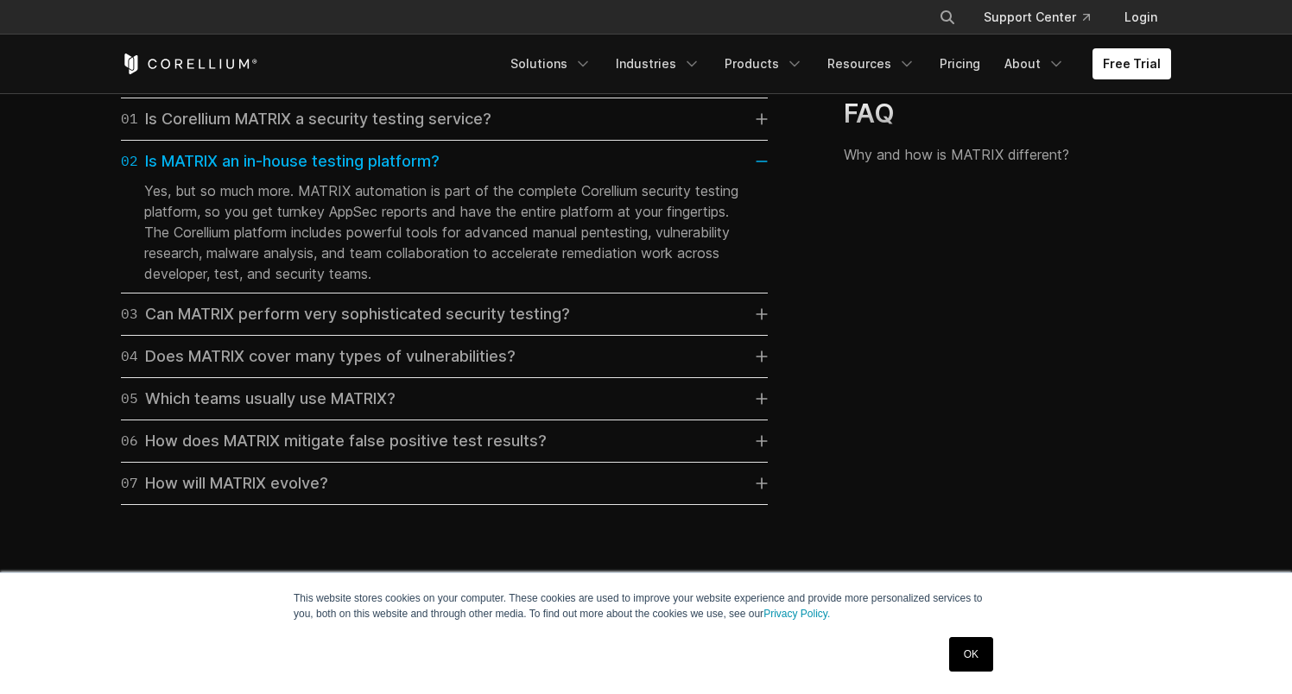
click at [485, 167] on link "02 Is MATRIX an in-house testing platform?" at bounding box center [444, 161] width 647 height 24
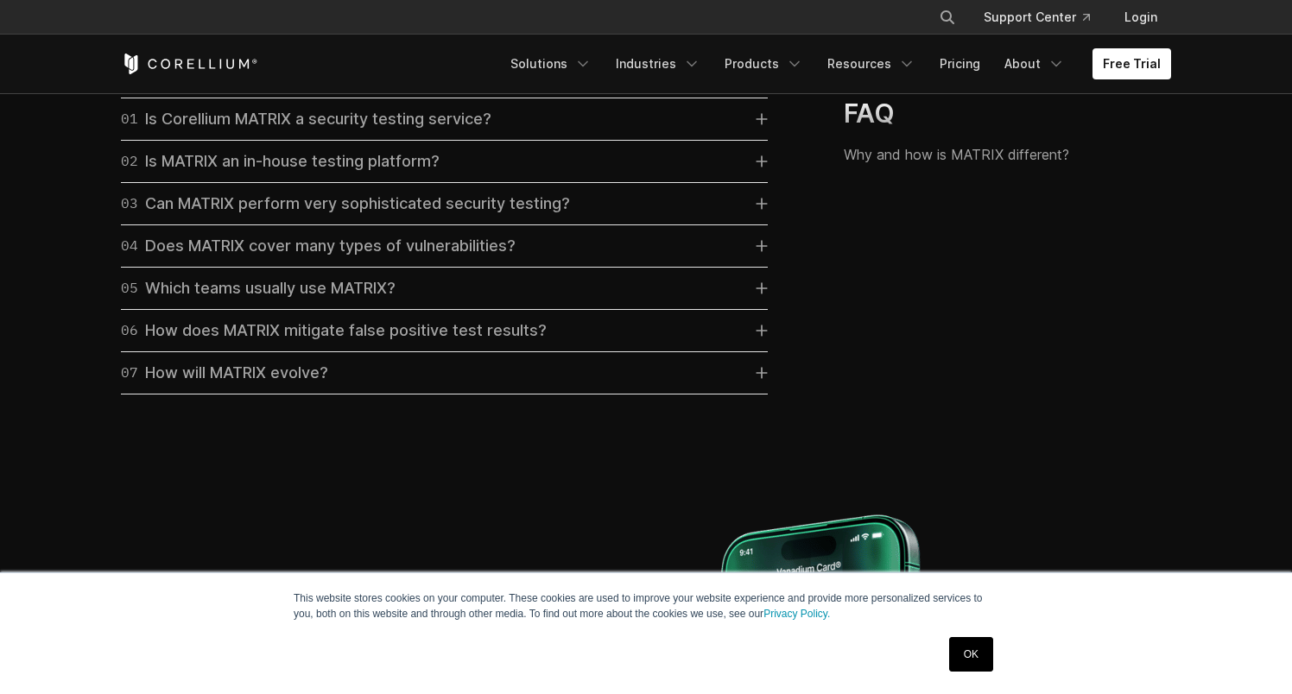
click at [465, 216] on div "03 Can MATRIX perform very sophisticated security testing?" at bounding box center [345, 204] width 449 height 24
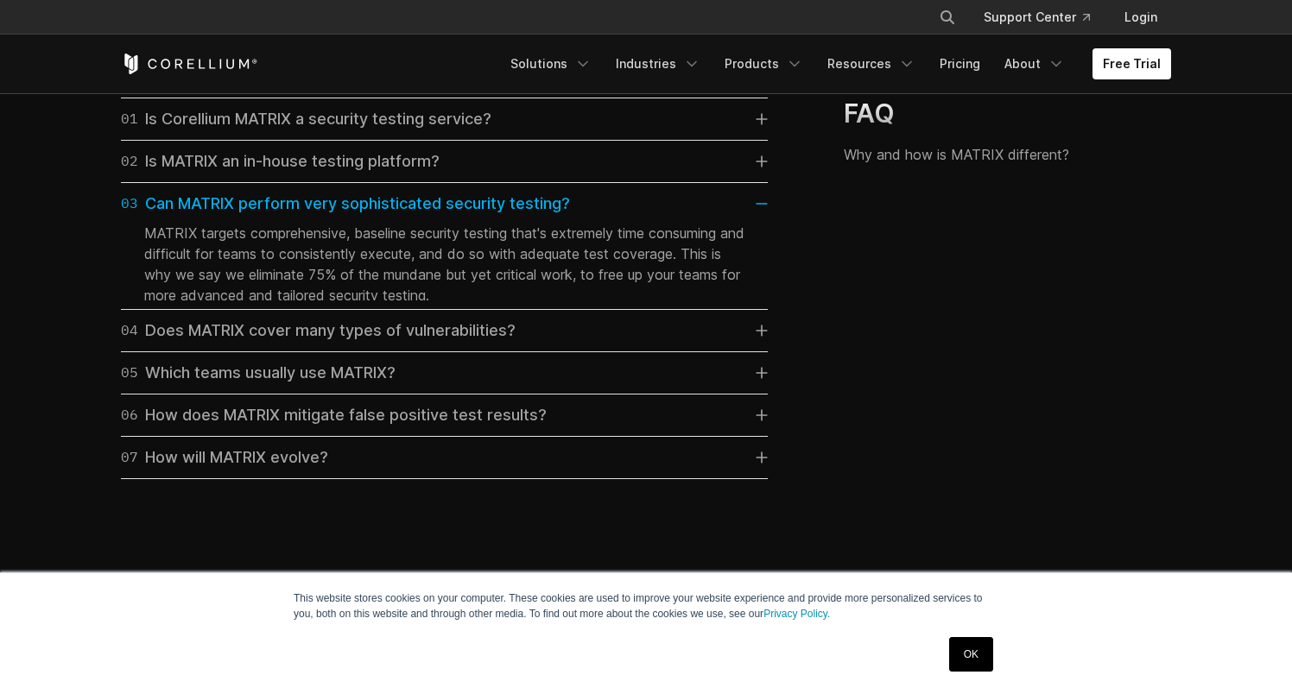
click at [465, 216] on div "03 Can MATRIX perform very sophisticated security testing?" at bounding box center [345, 204] width 449 height 24
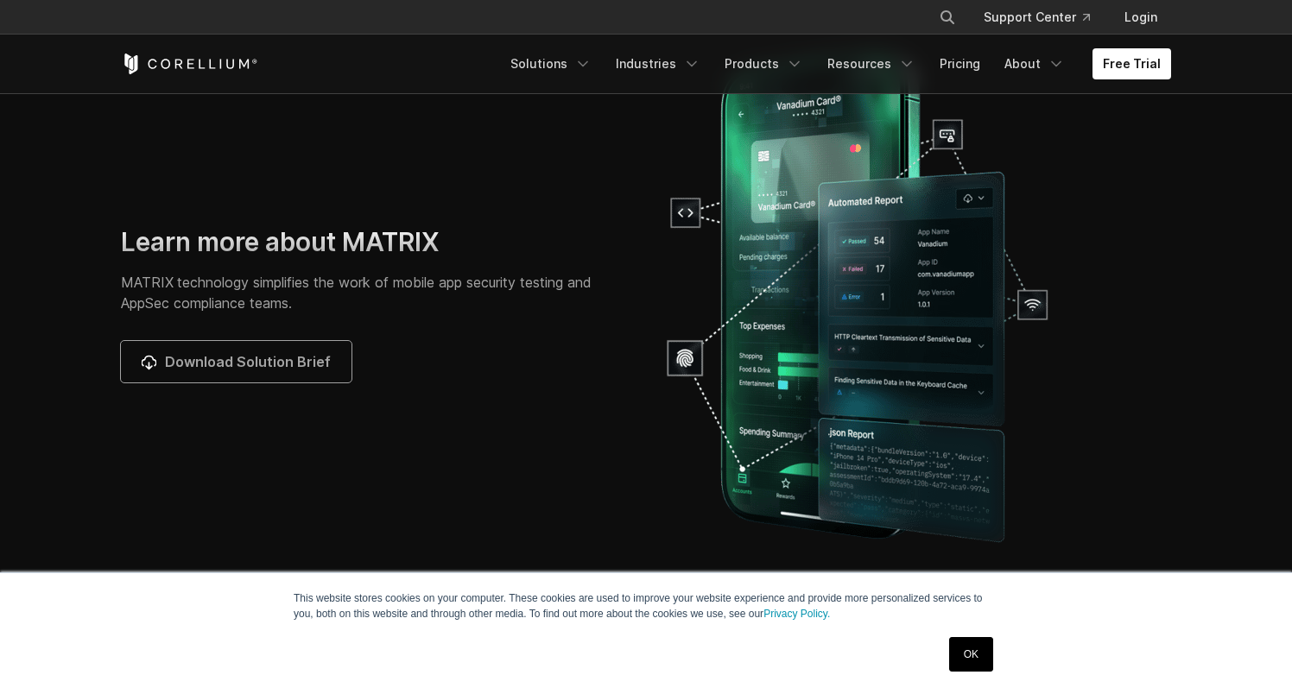
scroll to position [5491, 0]
